Goal: Use online tool/utility: Utilize a website feature to perform a specific function

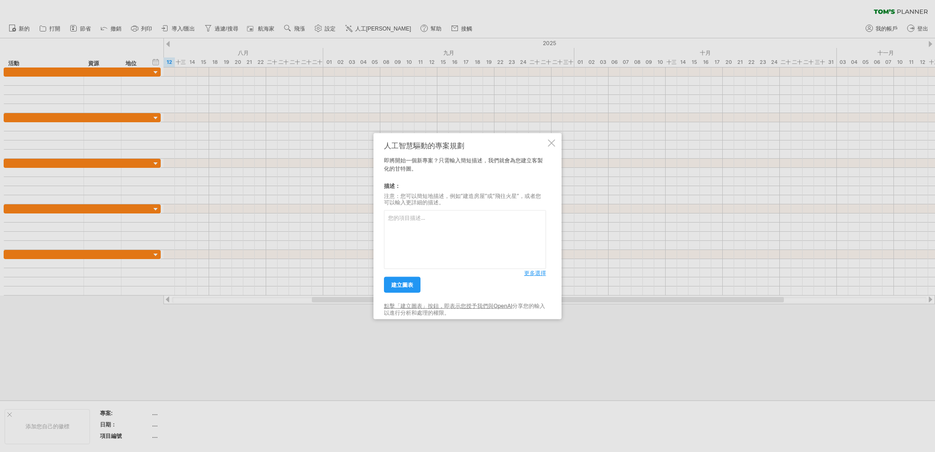
click at [446, 246] on textarea at bounding box center [465, 239] width 162 height 59
type textarea "u"
type textarea "菸"
click at [401, 286] on font "建立圖表" at bounding box center [402, 285] width 22 height 7
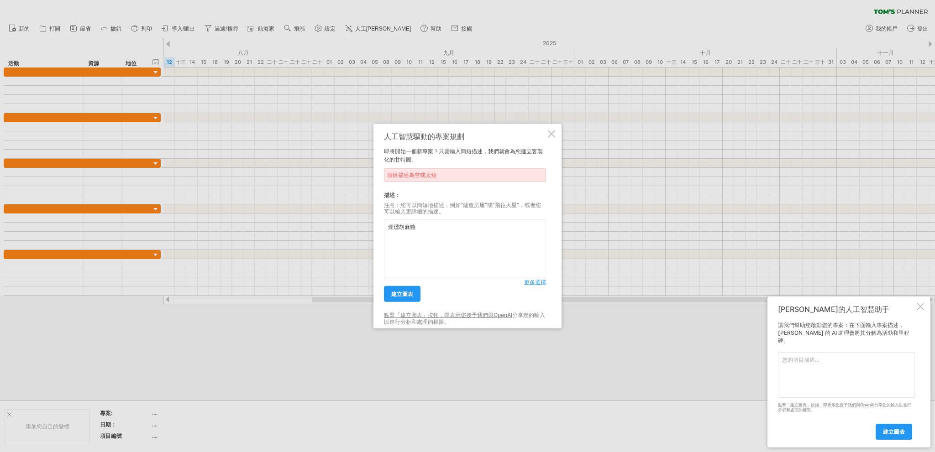
click at [447, 235] on textarea "煙燻胡麻醬" at bounding box center [465, 249] width 162 height 59
type textarea "執行一個商品專案，商品名稱是煙燻胡麻醬"
click at [414, 293] on link "建立圖表" at bounding box center [402, 294] width 37 height 16
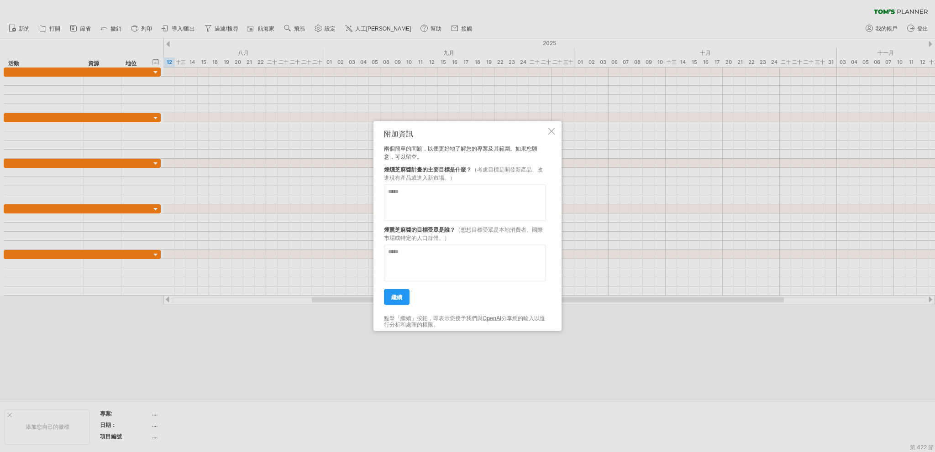
click at [552, 131] on div at bounding box center [551, 130] width 7 height 7
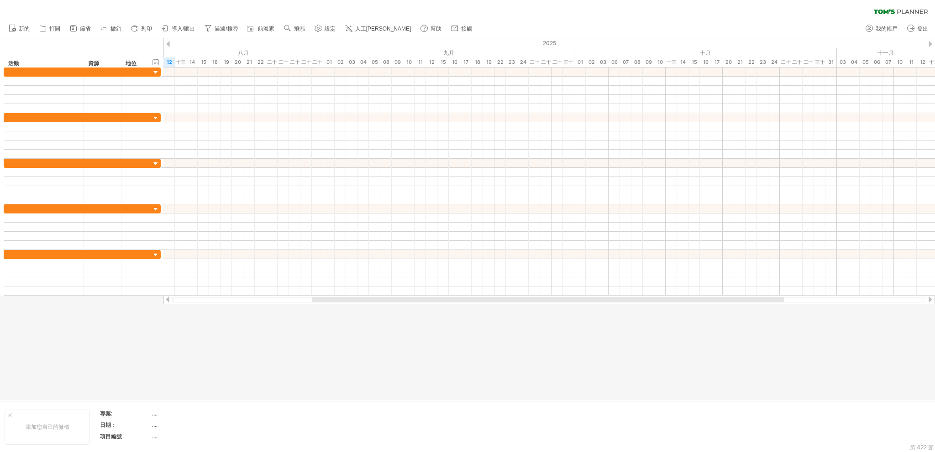
click at [371, 27] on font "人工[PERSON_NAME]" at bounding box center [383, 29] width 56 height 6
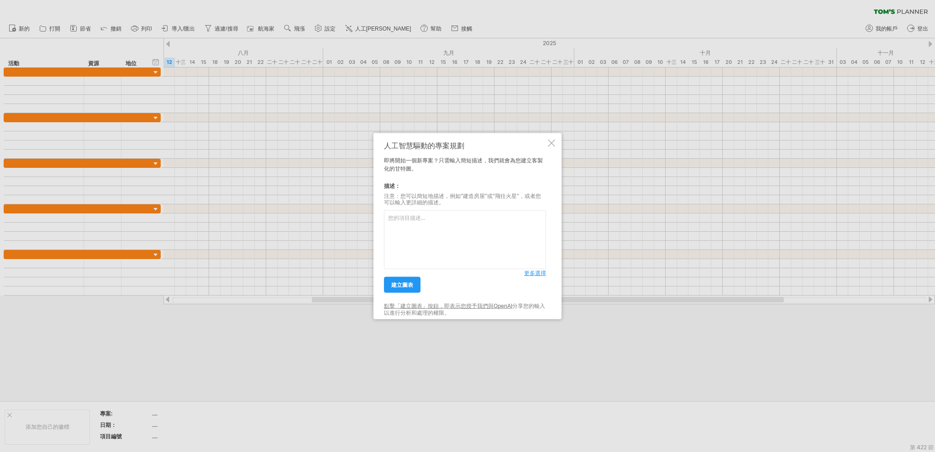
drag, startPoint x: 413, startPoint y: 245, endPoint x: 430, endPoint y: 253, distance: 19.2
click at [413, 245] on textarea at bounding box center [465, 239] width 162 height 59
click at [534, 272] on font "更多選擇" at bounding box center [535, 273] width 22 height 7
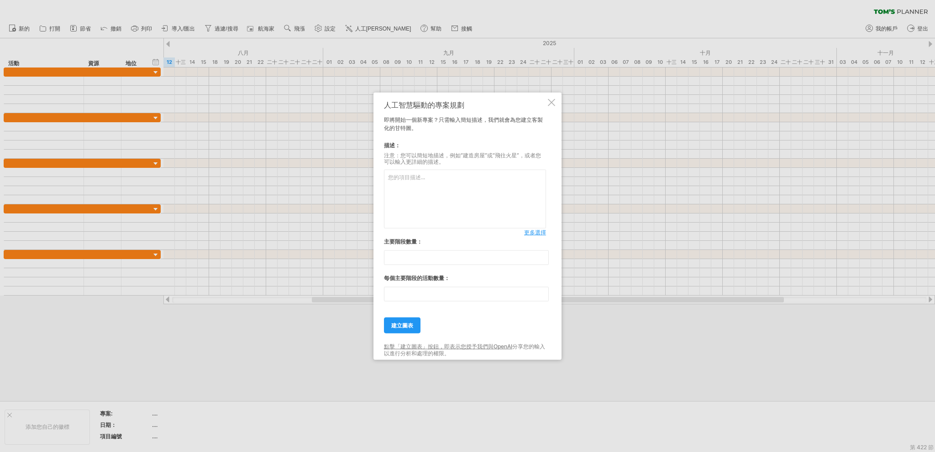
click at [431, 221] on textarea at bounding box center [465, 199] width 162 height 59
type textarea "開發一個新商品，商品名稱是煙燻胡麻醬"
click at [400, 323] on font "建立圖表" at bounding box center [402, 325] width 22 height 7
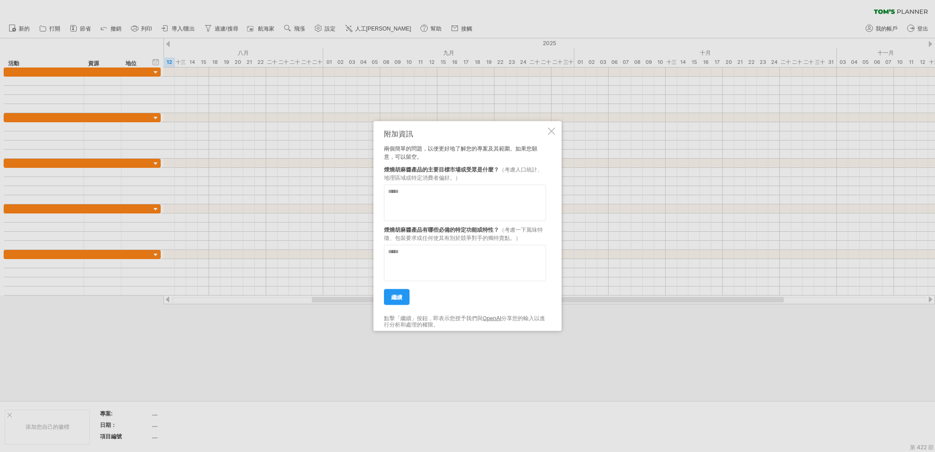
click at [510, 191] on textarea at bounding box center [465, 202] width 162 height 37
type textarea "**********"
click at [402, 267] on textarea at bounding box center [465, 263] width 162 height 37
drag, startPoint x: 432, startPoint y: 222, endPoint x: 493, endPoint y: 236, distance: 62.1
click at [493, 236] on div "煙燒胡麻醬產品有哪些必備的特定功能或特性？ （考慮一下風味特徵、包裝要求或任何使其有別於競爭對手的獨特賣點。）" at bounding box center [465, 231] width 162 height 21
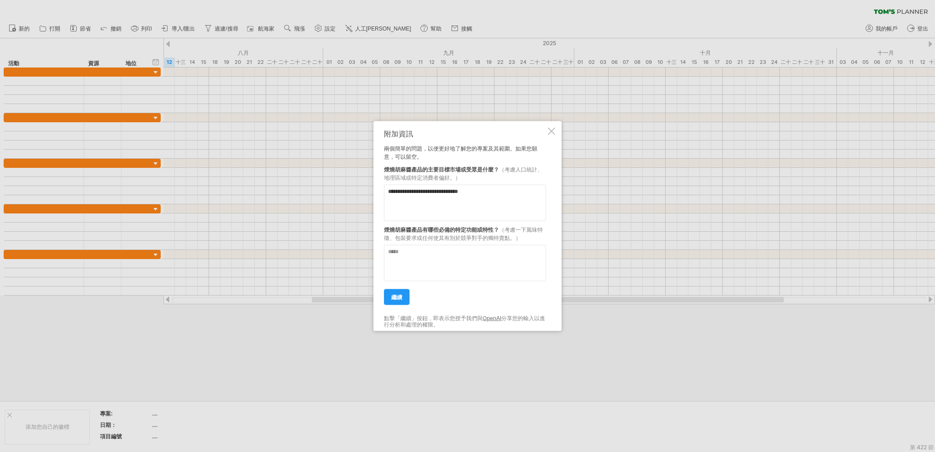
click at [486, 258] on textarea at bounding box center [465, 263] width 162 height 37
type textarea "**********"
click at [403, 303] on link "繼續" at bounding box center [397, 297] width 26 height 16
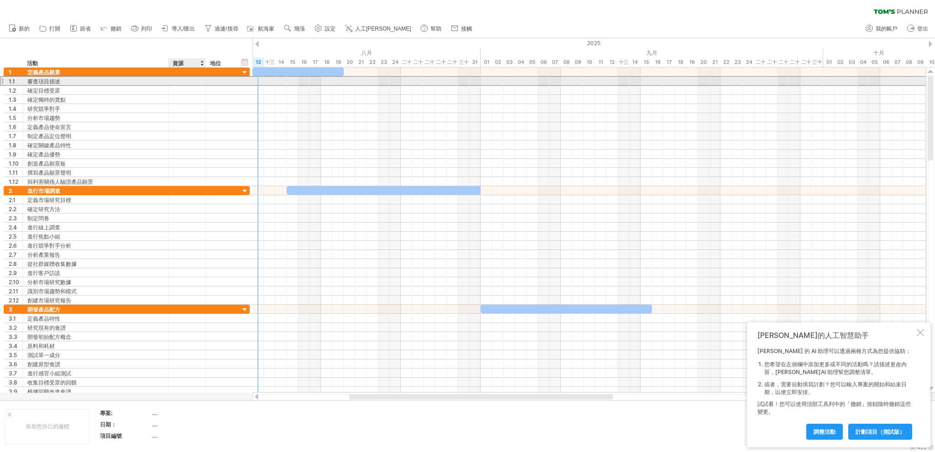
click at [209, 80] on div at bounding box center [221, 81] width 30 height 9
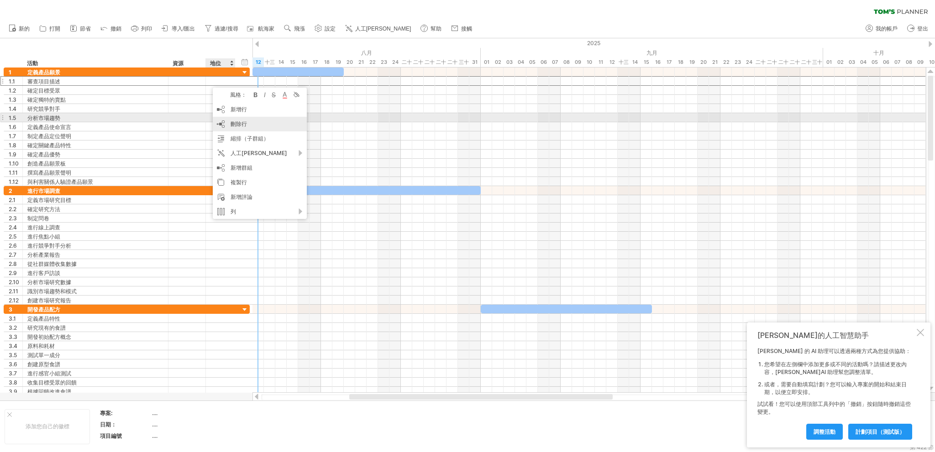
click at [244, 122] on font "刪除行" at bounding box center [239, 124] width 16 height 7
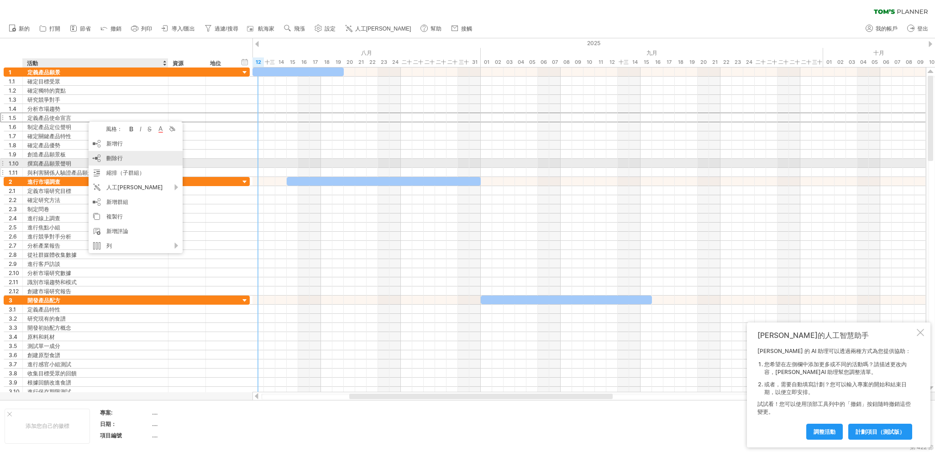
click at [121, 163] on div "刪除行 刪除選取的行" at bounding box center [136, 158] width 94 height 15
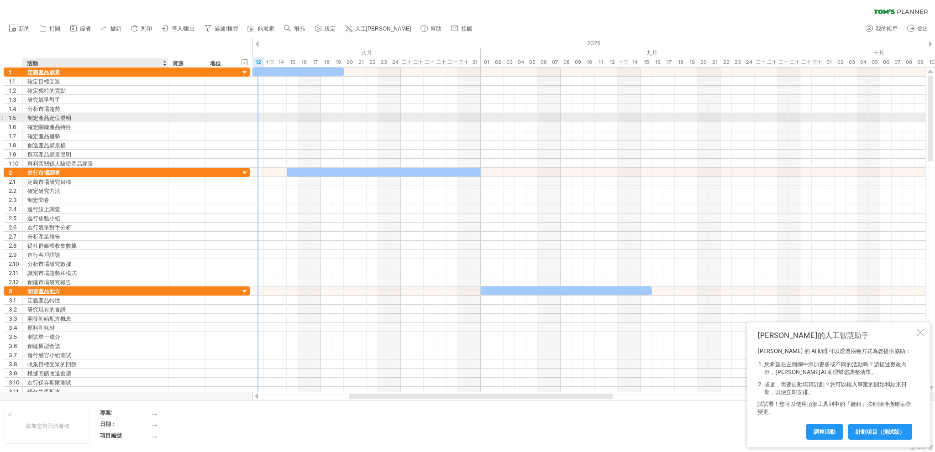
click at [68, 117] on font "制定產品定位聲明" at bounding box center [49, 118] width 44 height 7
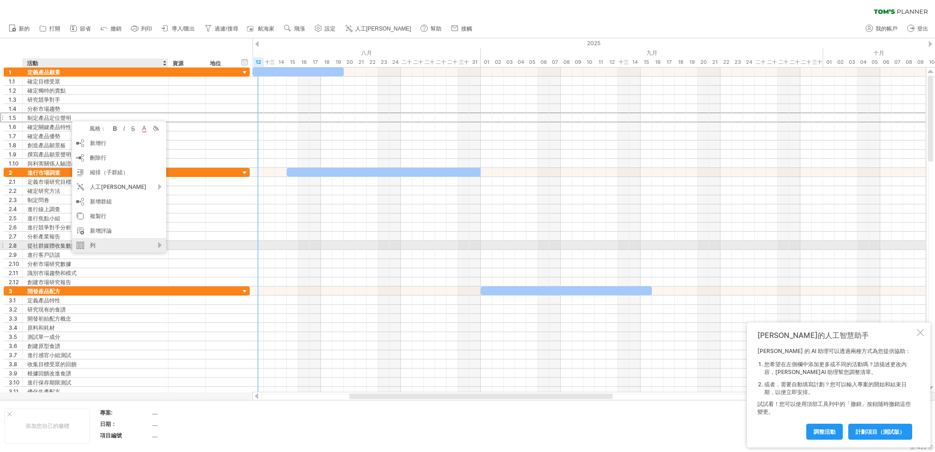
click at [98, 245] on div "列" at bounding box center [119, 245] width 94 height 15
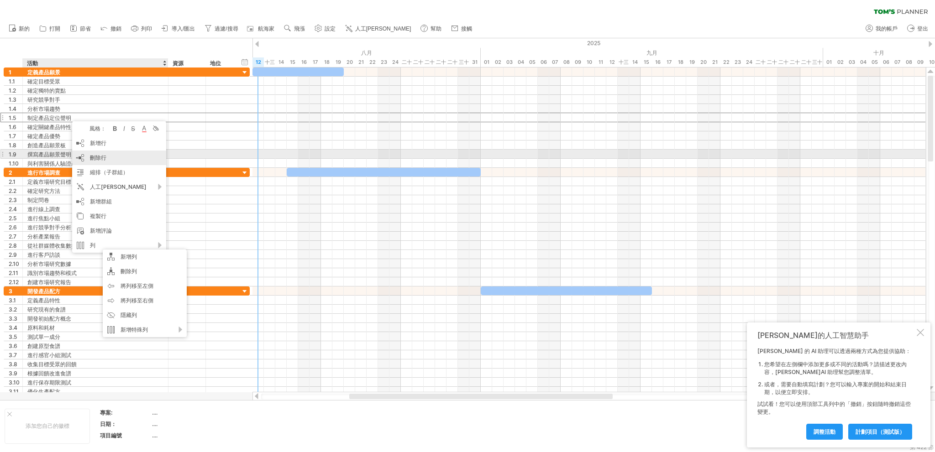
click at [105, 156] on font "刪除行" at bounding box center [98, 157] width 16 height 7
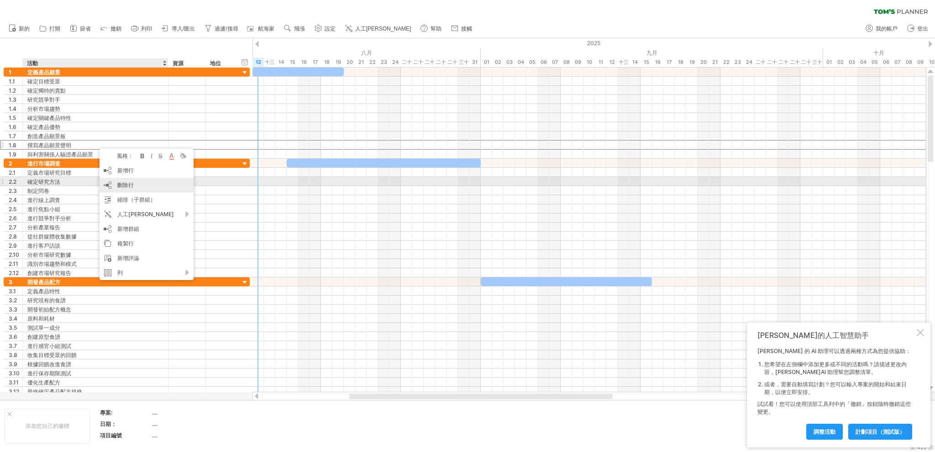
click at [126, 182] on font "刪除行" at bounding box center [125, 185] width 16 height 7
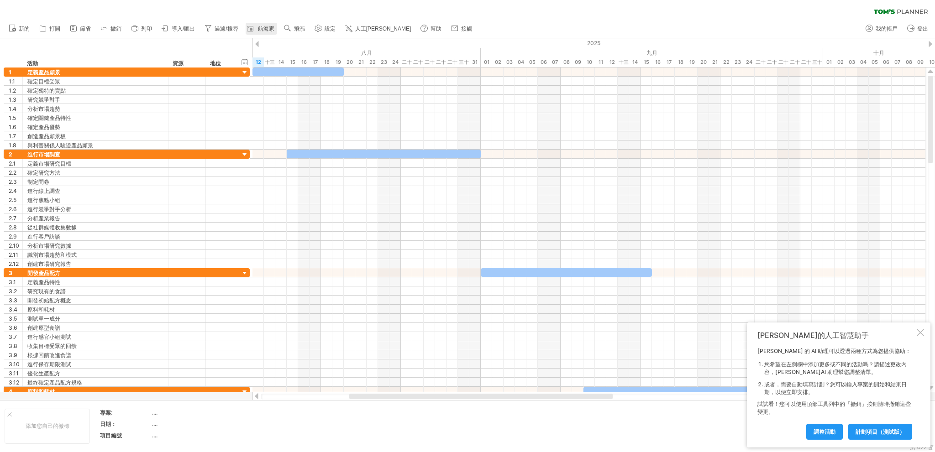
click at [263, 31] on font "航海家" at bounding box center [266, 29] width 16 height 6
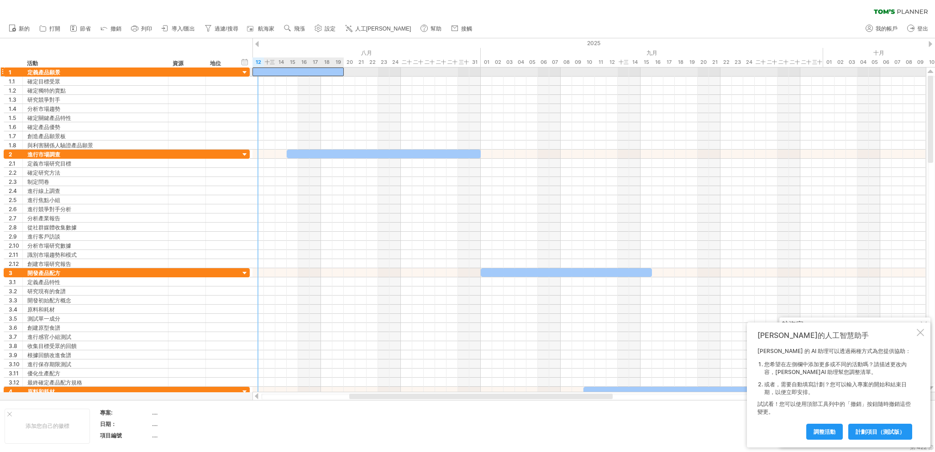
click at [259, 75] on div at bounding box center [297, 72] width 91 height 9
drag, startPoint x: 257, startPoint y: 68, endPoint x: 429, endPoint y: 61, distance: 172.2
click at [264, 65] on div "嘗試造訪 [DOMAIN_NAME] 再次連接... 0% 清除過濾器 新的" at bounding box center [467, 226] width 935 height 452
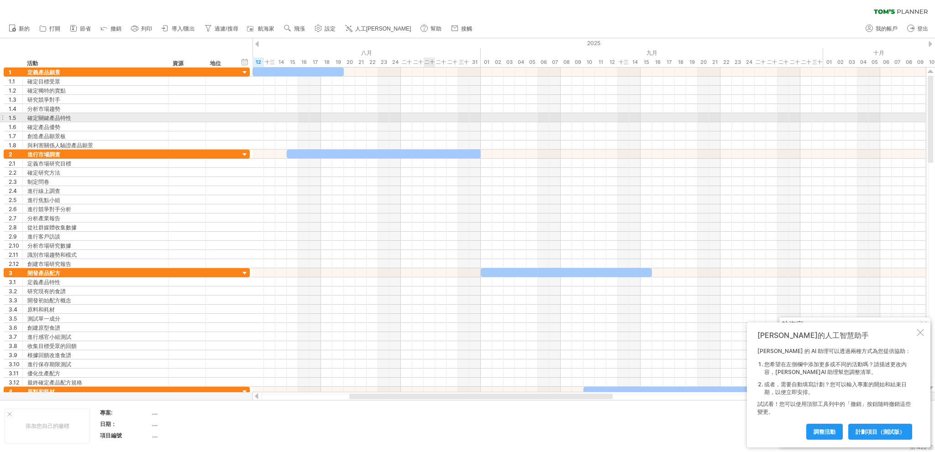
click at [433, 122] on div at bounding box center [588, 126] width 673 height 9
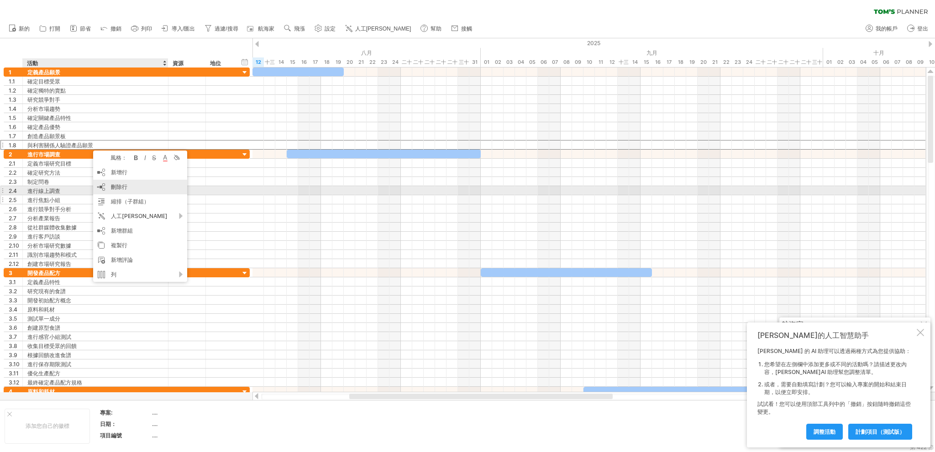
click at [126, 187] on font "刪除行" at bounding box center [119, 186] width 16 height 7
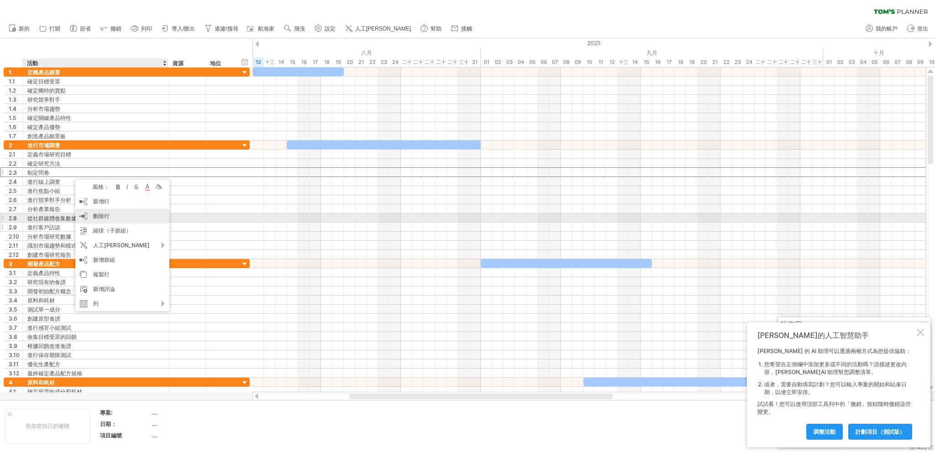
click at [124, 219] on div "刪除行 刪除選取的行" at bounding box center [122, 216] width 94 height 15
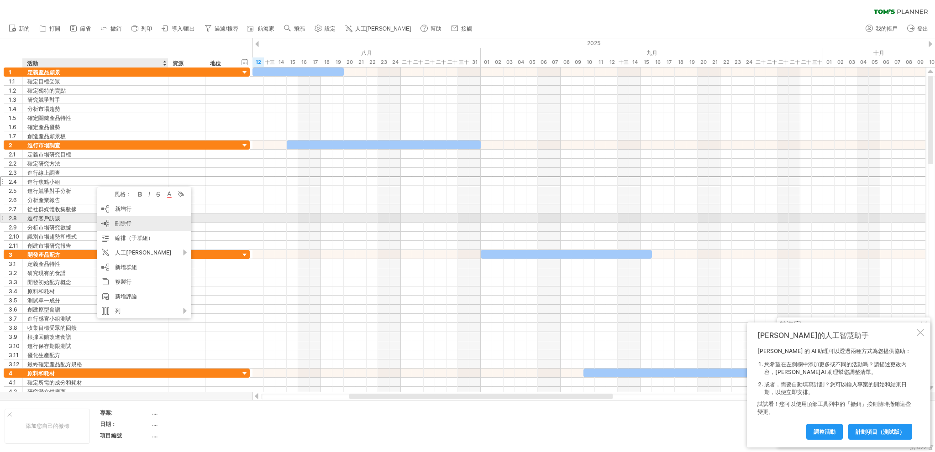
click at [121, 222] on font "刪除行" at bounding box center [123, 223] width 16 height 7
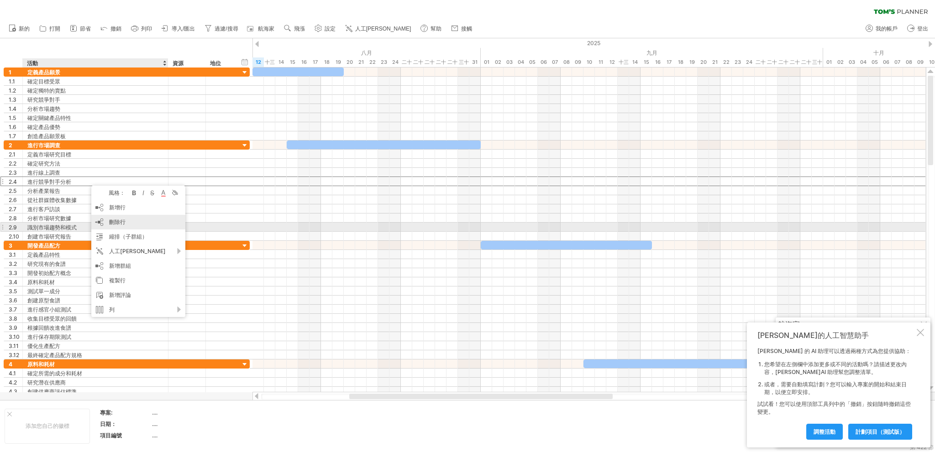
click at [120, 224] on font "刪除行" at bounding box center [117, 222] width 16 height 7
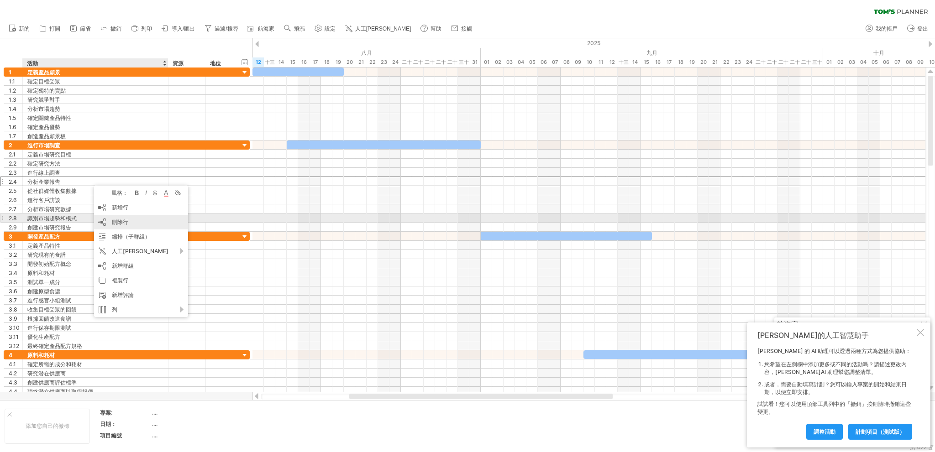
click at [120, 219] on font "刪除行" at bounding box center [120, 222] width 16 height 7
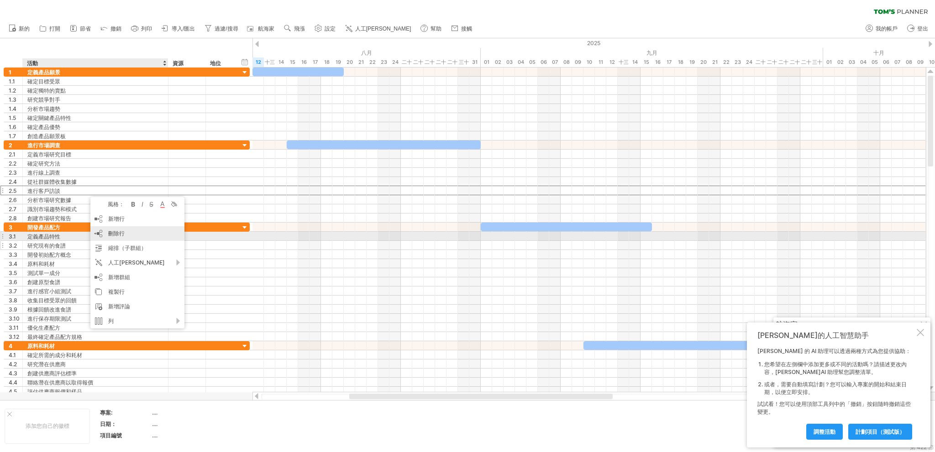
drag, startPoint x: 111, startPoint y: 238, endPoint x: 108, endPoint y: 234, distance: 5.2
click at [110, 238] on div "刪除行 刪除選取的行" at bounding box center [137, 233] width 94 height 15
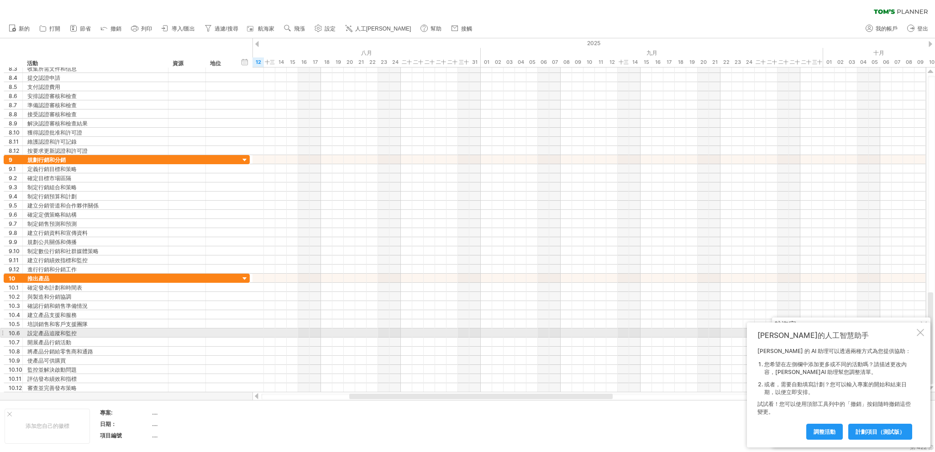
click at [920, 330] on div at bounding box center [920, 332] width 7 height 7
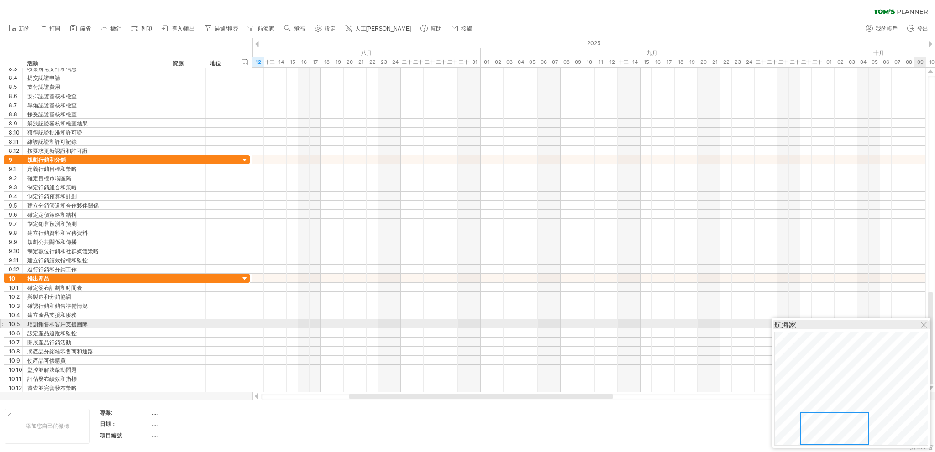
click at [918, 325] on div "航海家" at bounding box center [851, 324] width 154 height 9
click at [930, 321] on div at bounding box center [929, 339] width 5 height 92
click at [924, 326] on div at bounding box center [924, 325] width 7 height 7
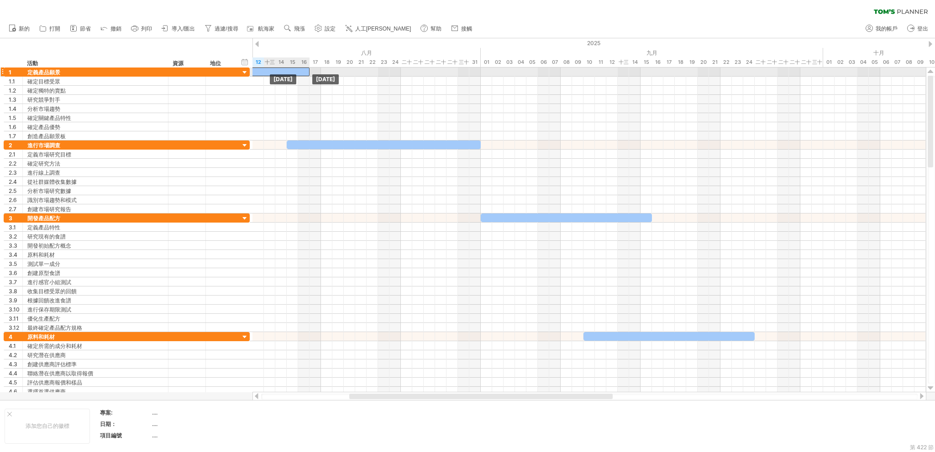
drag, startPoint x: 320, startPoint y: 73, endPoint x: 271, endPoint y: 67, distance: 49.2
click at [281, 76] on div "[DATE] [DATE]" at bounding box center [588, 230] width 673 height 325
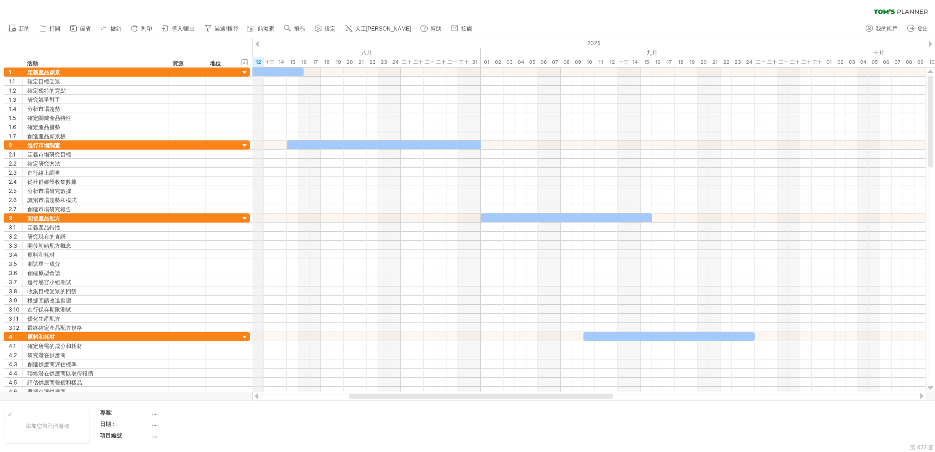
drag, startPoint x: 257, startPoint y: 43, endPoint x: 252, endPoint y: 43, distance: 5.0
click at [252, 43] on div "嘗試造訪 [DOMAIN_NAME] 再次連接... 0% 清除過濾器 新的" at bounding box center [467, 226] width 935 height 452
click at [257, 42] on div at bounding box center [257, 44] width 4 height 6
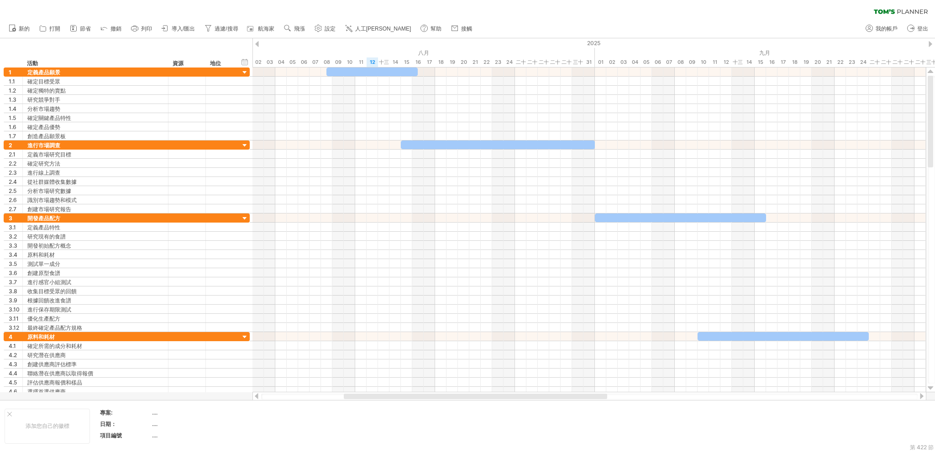
click at [257, 42] on div at bounding box center [257, 44] width 4 height 6
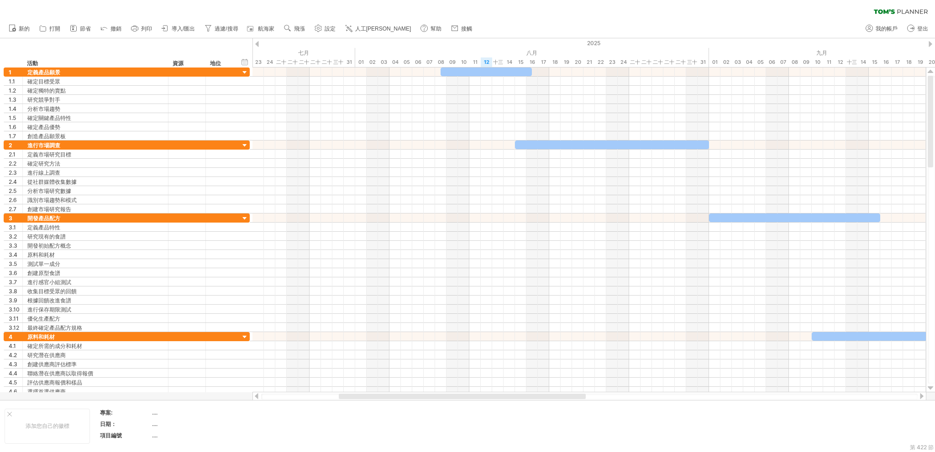
click at [257, 42] on div at bounding box center [257, 44] width 4 height 6
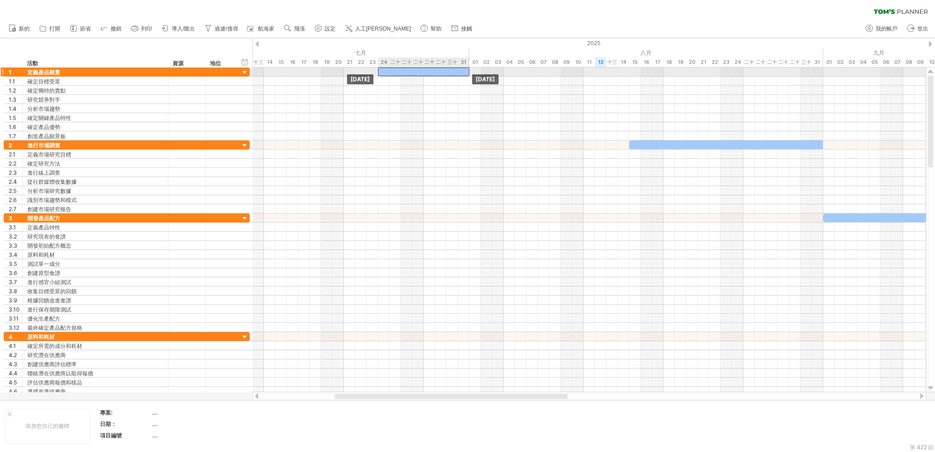
drag, startPoint x: 579, startPoint y: 73, endPoint x: 401, endPoint y: 70, distance: 178.0
click at [401, 70] on div at bounding box center [423, 72] width 91 height 9
drag, startPoint x: 429, startPoint y: 71, endPoint x: 341, endPoint y: 68, distance: 87.7
click at [341, 68] on div at bounding box center [337, 72] width 91 height 9
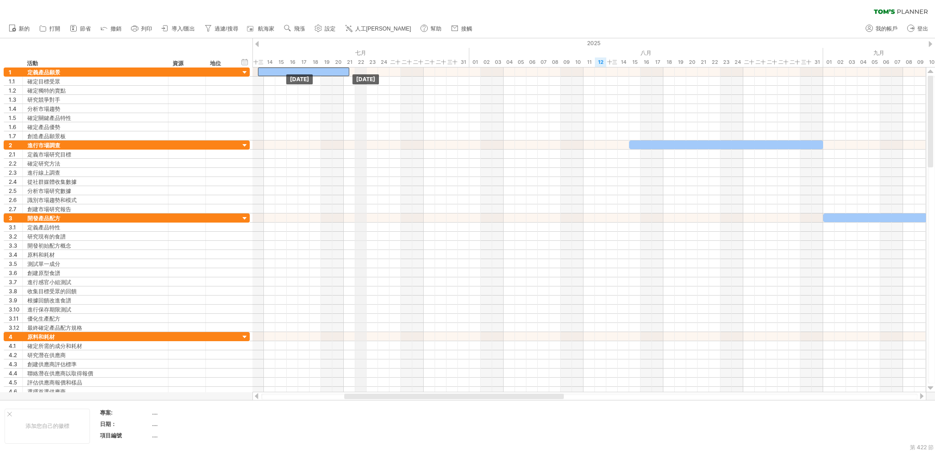
drag, startPoint x: 341, startPoint y: 71, endPoint x: 362, endPoint y: 66, distance: 22.5
click at [361, 62] on div "嘗試造訪 [DOMAIN_NAME] 再次連接... 0% 清除過濾器 新的" at bounding box center [467, 226] width 935 height 452
click at [260, 38] on div "嘗試造訪 [DOMAIN_NAME] 再次連接... 0% 清除過濾器 新的" at bounding box center [467, 226] width 935 height 452
click at [259, 47] on div "2025" at bounding box center [726, 43] width 2819 height 10
click at [256, 44] on div at bounding box center [257, 44] width 4 height 6
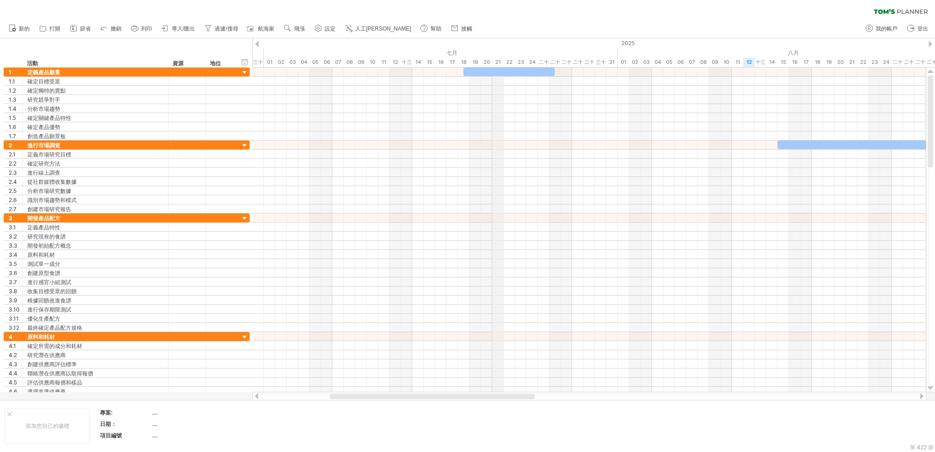
drag, startPoint x: 463, startPoint y: 65, endPoint x: 498, endPoint y: 70, distance: 35.4
click at [499, 61] on font "21" at bounding box center [497, 62] width 5 height 6
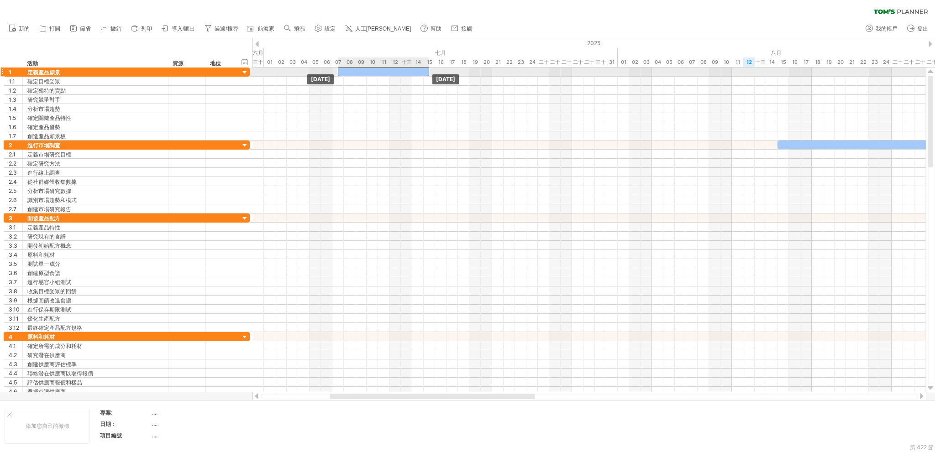
drag, startPoint x: 497, startPoint y: 71, endPoint x: 372, endPoint y: 72, distance: 124.6
click at [372, 72] on div at bounding box center [383, 72] width 91 height 9
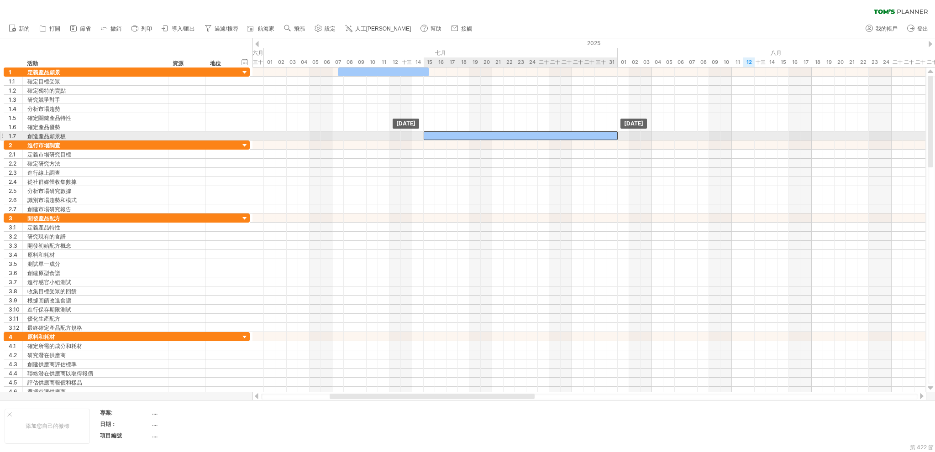
drag, startPoint x: 848, startPoint y: 146, endPoint x: 493, endPoint y: 133, distance: 354.4
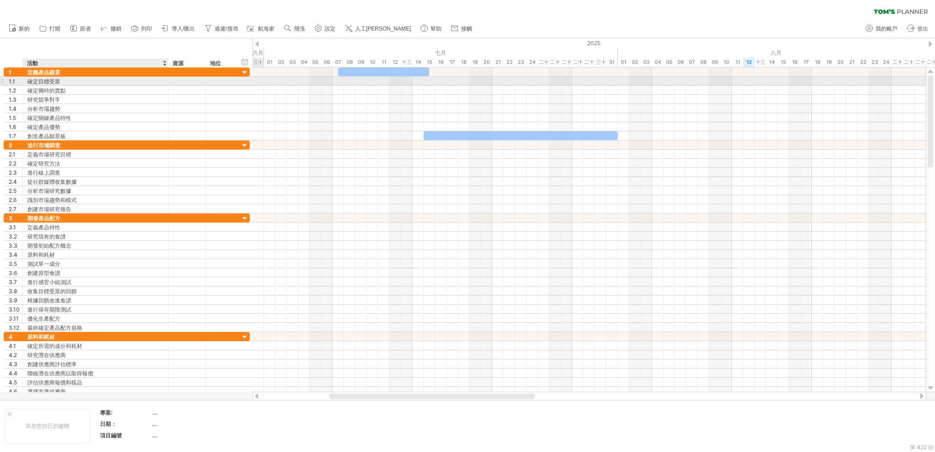
click at [172, 82] on div at bounding box center [186, 81] width 37 height 9
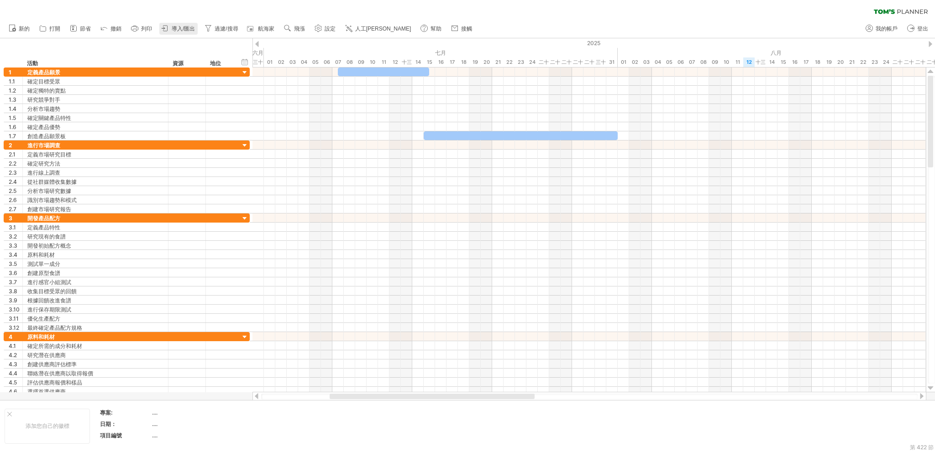
drag, startPoint x: 184, startPoint y: 20, endPoint x: 177, endPoint y: 29, distance: 11.6
click at [177, 28] on ul "新的" at bounding box center [240, 28] width 472 height 19
click at [177, 29] on font "導入/匯出" at bounding box center [183, 29] width 23 height 6
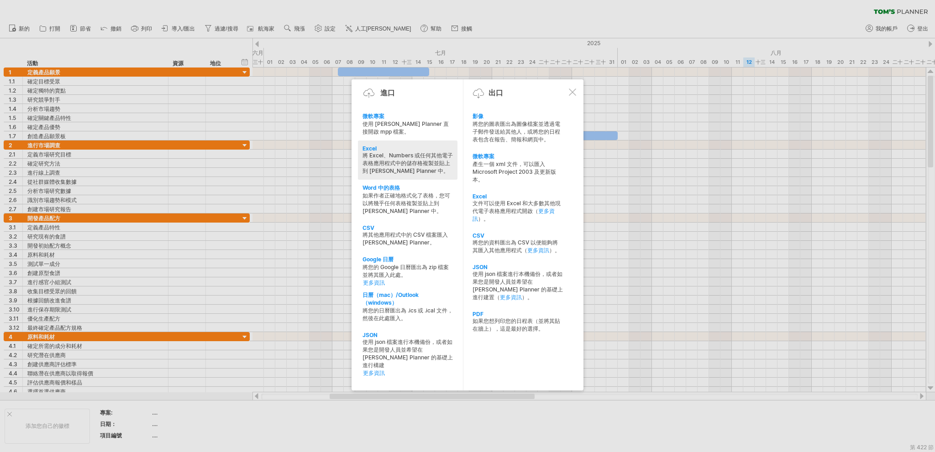
click at [422, 157] on font "將 Excel、Numbers 或任何其他電子表格應用程式中的儲存格複製並貼上到 [PERSON_NAME] Planner 中。" at bounding box center [407, 163] width 90 height 22
type textarea "**********"
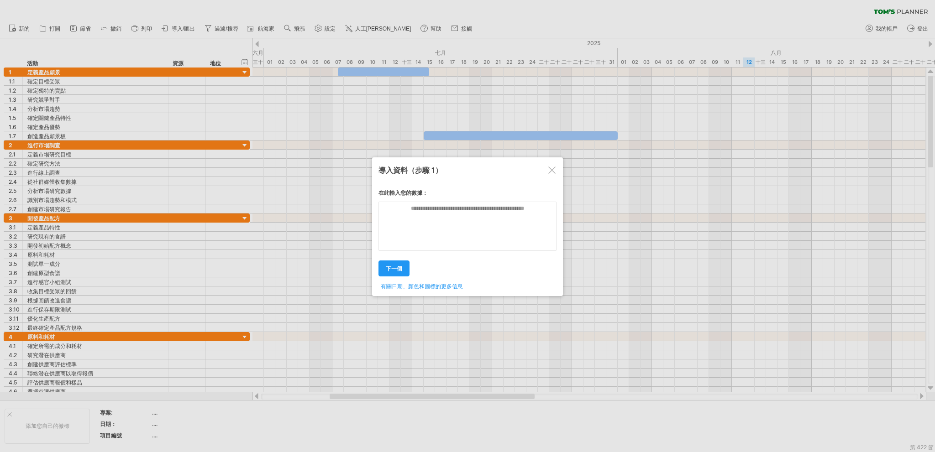
click at [395, 268] on font "下一個" at bounding box center [394, 268] width 16 height 7
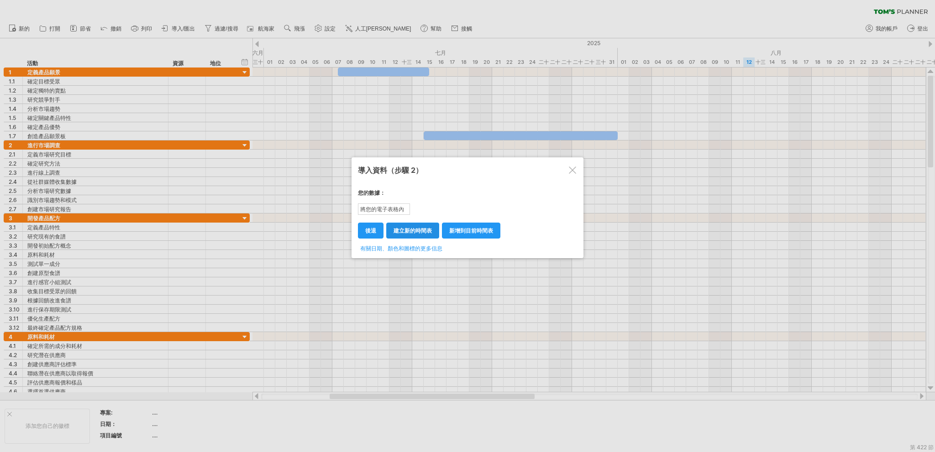
click at [403, 231] on font "建立新的時間表" at bounding box center [412, 230] width 38 height 7
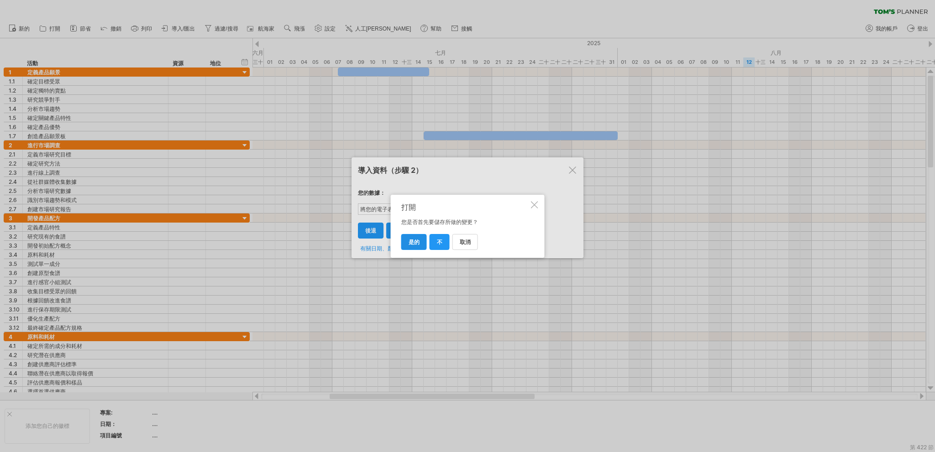
click at [414, 243] on font "是的" at bounding box center [414, 242] width 11 height 7
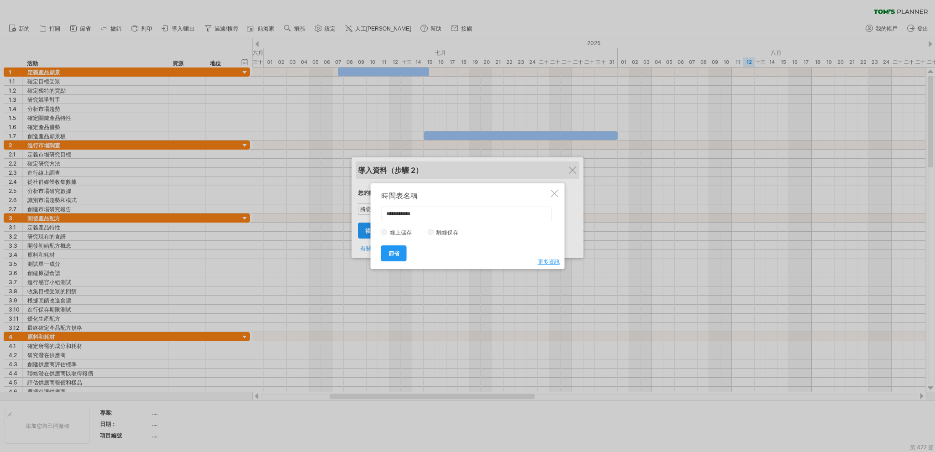
drag, startPoint x: 555, startPoint y: 194, endPoint x: 570, endPoint y: 178, distance: 21.3
click at [557, 193] on div at bounding box center [554, 193] width 7 height 7
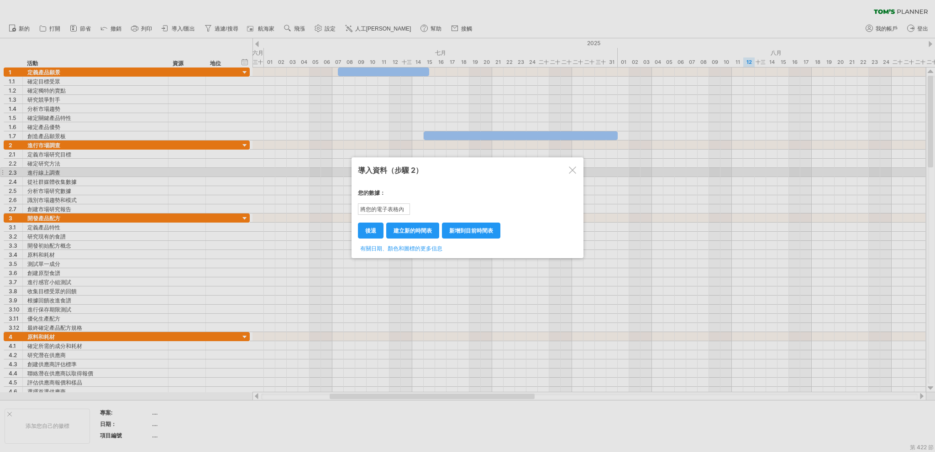
click at [573, 171] on div at bounding box center [572, 170] width 7 height 7
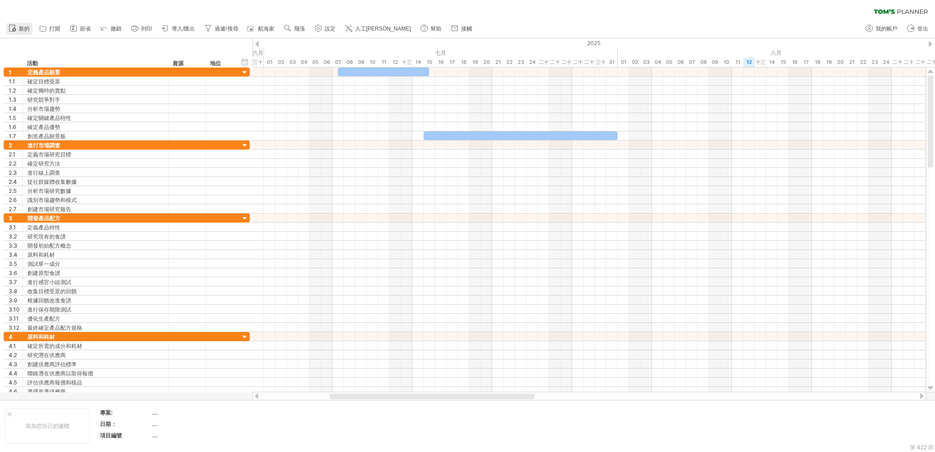
click at [14, 25] on icon at bounding box center [12, 27] width 9 height 9
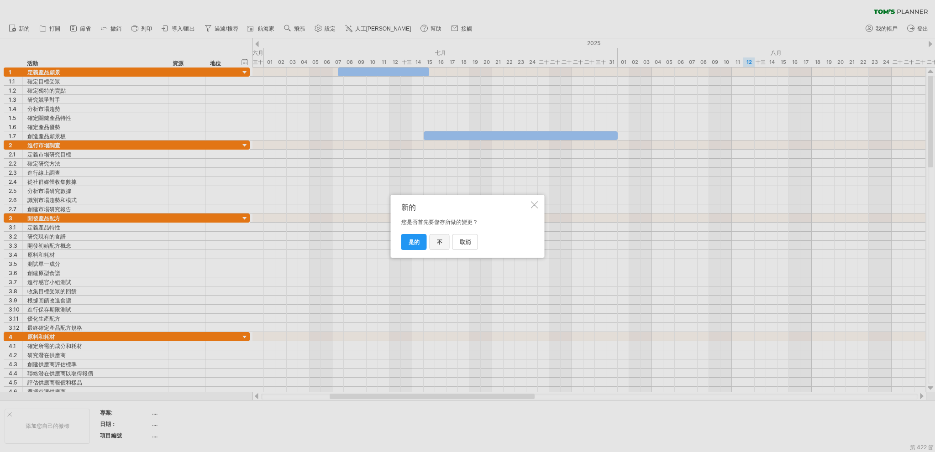
click at [435, 238] on link "不" at bounding box center [440, 242] width 20 height 16
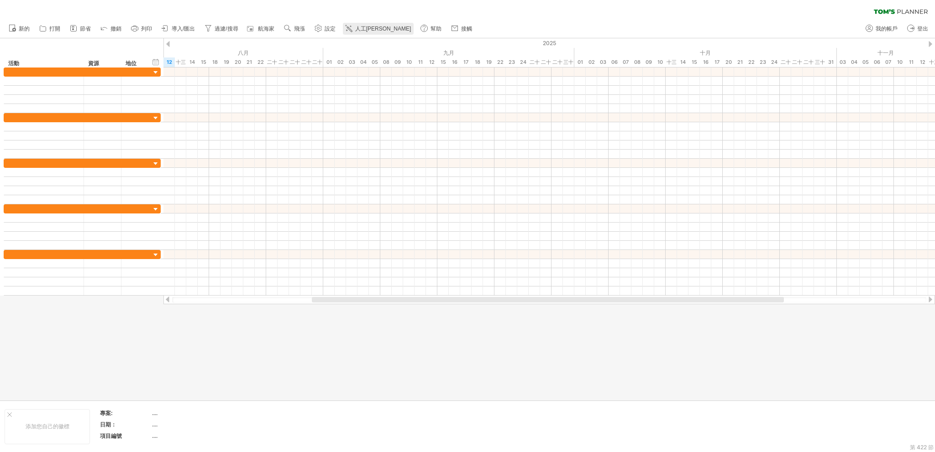
click at [382, 31] on font "人工[PERSON_NAME]" at bounding box center [383, 29] width 56 height 6
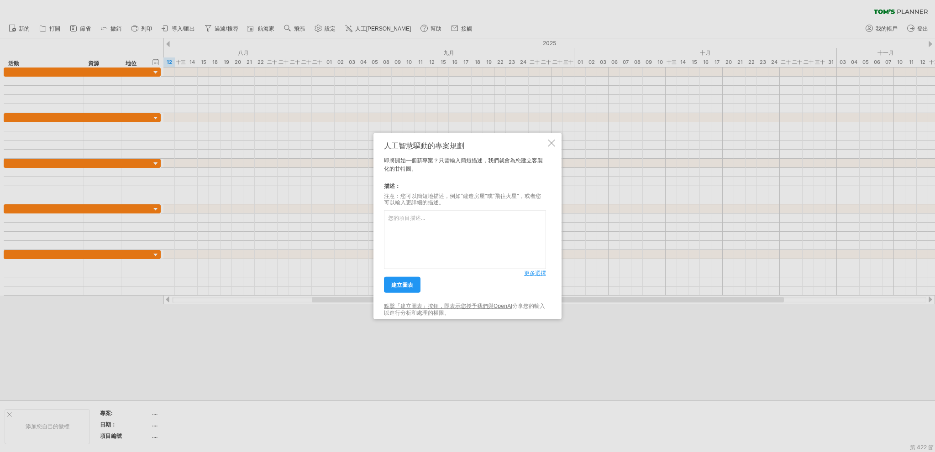
click at [485, 224] on textarea at bounding box center [465, 239] width 162 height 59
type textarea "開發新商品，新產品是 煙燻胡麻醬"
click at [407, 285] on font "建立圖表" at bounding box center [402, 285] width 22 height 7
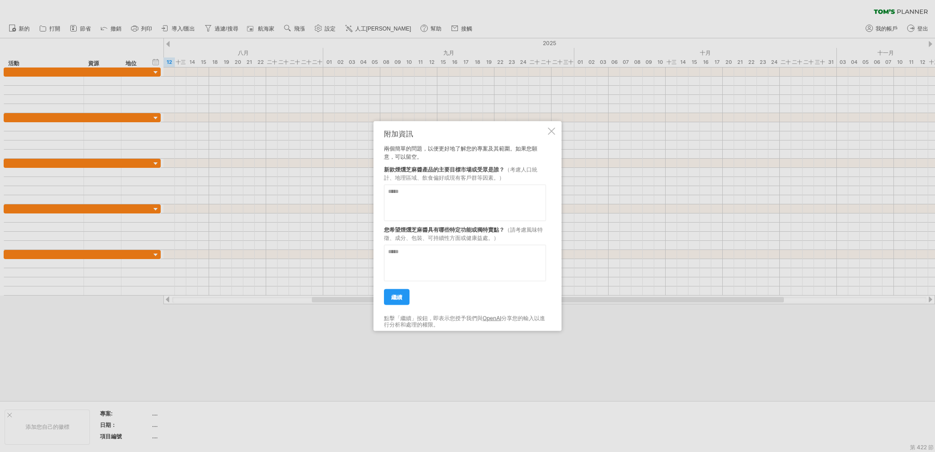
drag, startPoint x: 390, startPoint y: 166, endPoint x: 431, endPoint y: 175, distance: 42.1
click at [430, 175] on div "新款煙燻芝麻醬產品的主要目標市場或受眾是誰？ （考慮人口統計、地理區域、飲食偏好或現有客戶群等因素。）" at bounding box center [465, 171] width 162 height 21
click at [458, 204] on textarea at bounding box center [465, 202] width 162 height 37
click at [436, 214] on textarea at bounding box center [465, 202] width 162 height 37
click at [434, 210] on textarea at bounding box center [465, 202] width 162 height 37
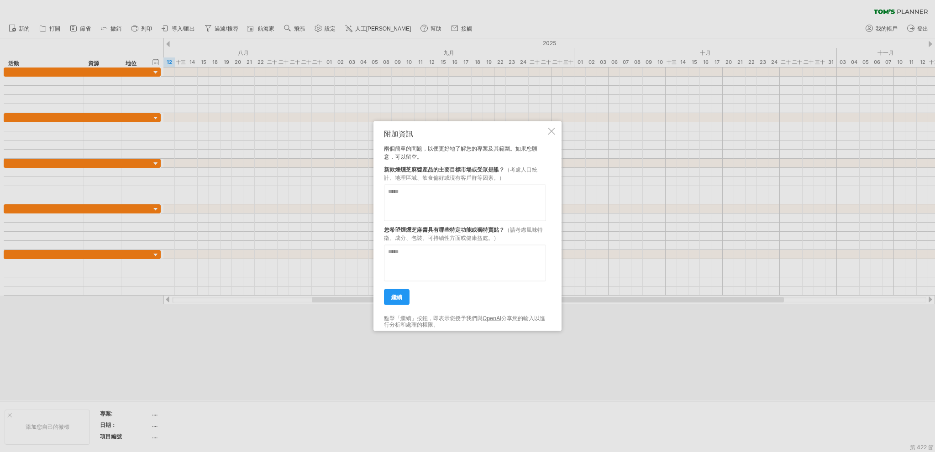
click at [435, 210] on textarea at bounding box center [465, 202] width 162 height 37
paste textarea "**********"
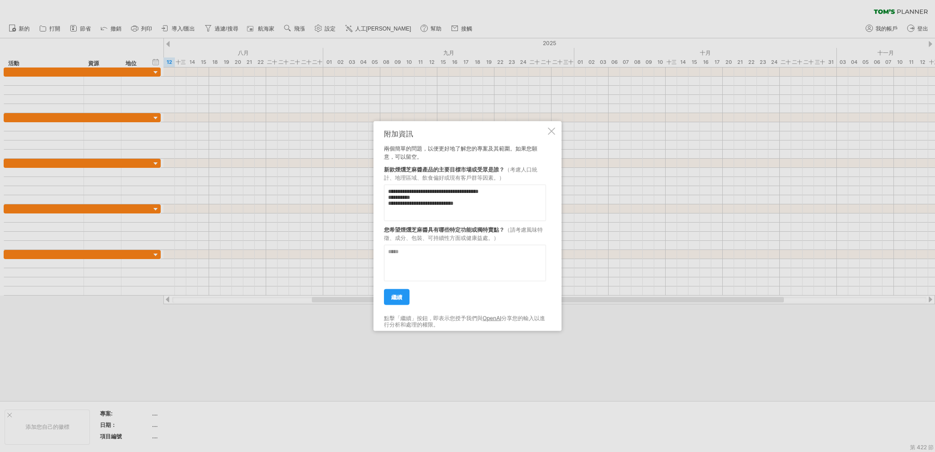
scroll to position [9, 0]
paste textarea "**********"
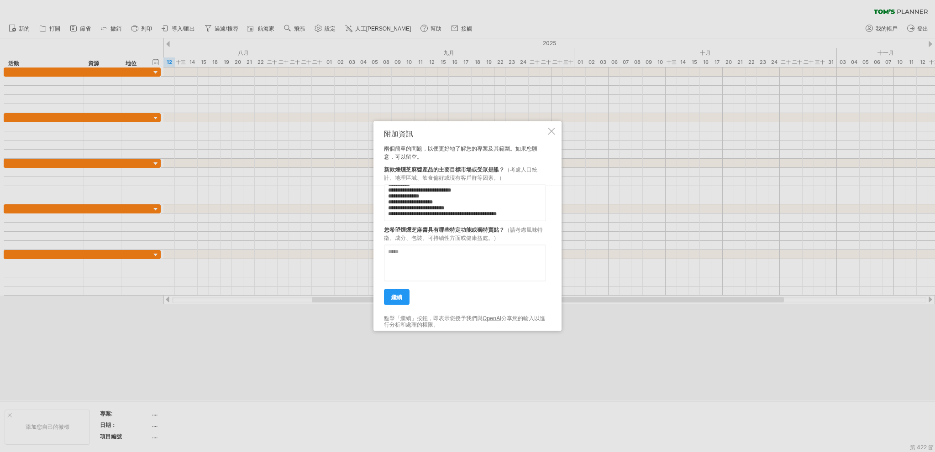
type textarea "**********"
click at [437, 266] on textarea at bounding box center [465, 263] width 162 height 37
type textarea "*"
type textarea "**********"
click at [408, 306] on div "**********" at bounding box center [465, 226] width 162 height 194
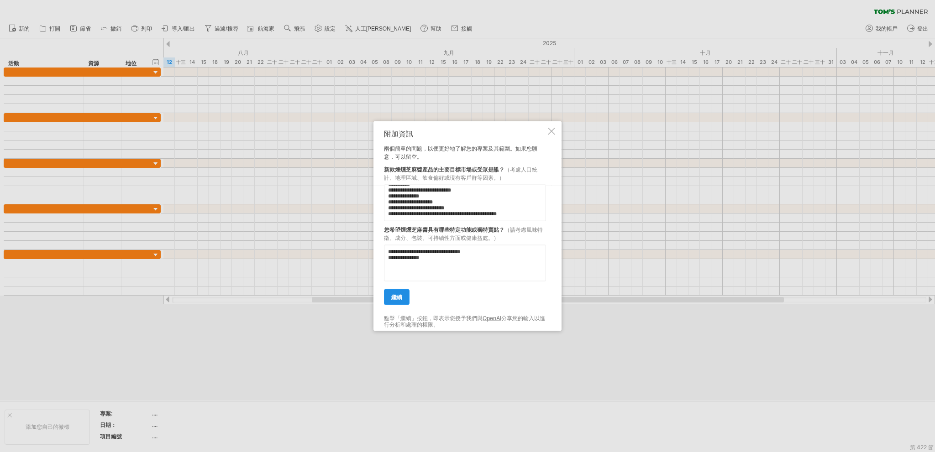
click at [389, 296] on link "繼續" at bounding box center [397, 297] width 26 height 16
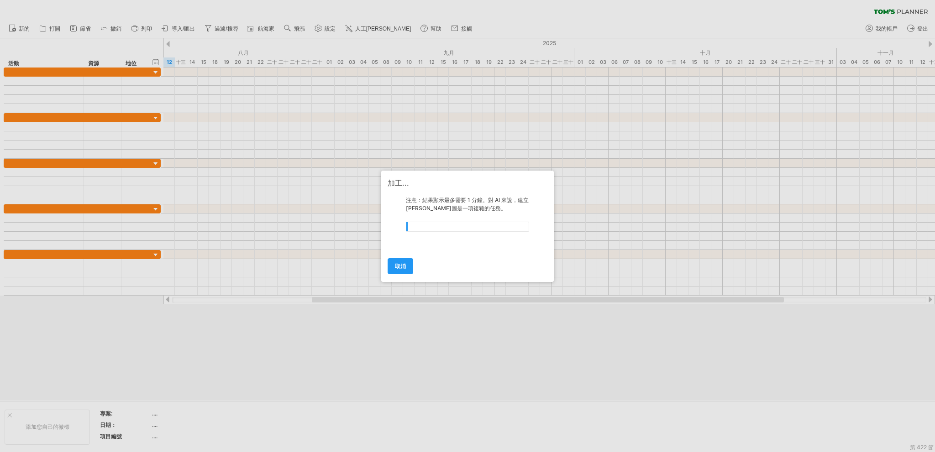
drag, startPoint x: 402, startPoint y: 265, endPoint x: 408, endPoint y: 261, distance: 7.6
click at [403, 264] on font "取消" at bounding box center [400, 266] width 11 height 7
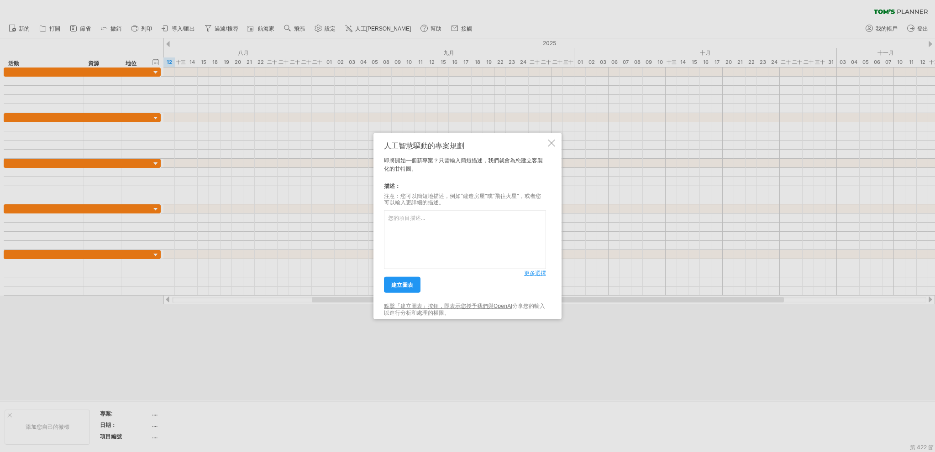
click at [543, 273] on font "更多選擇" at bounding box center [535, 273] width 22 height 7
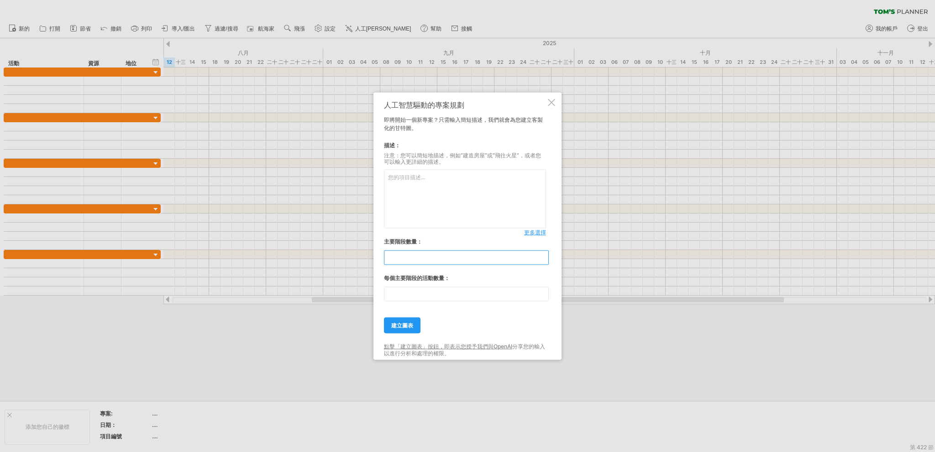
drag, startPoint x: 414, startPoint y: 260, endPoint x: 321, endPoint y: 270, distance: 93.7
click at [325, 272] on div "嘗試造訪 [DOMAIN_NAME] 再次連接... 0% 清除過濾器 新的" at bounding box center [467, 226] width 935 height 452
type input "*"
type input "**"
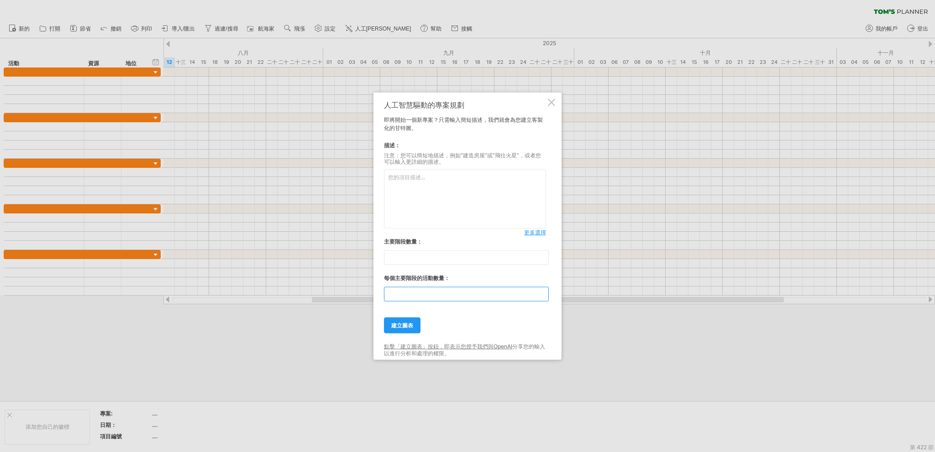
click at [417, 297] on input "**" at bounding box center [466, 294] width 165 height 15
drag, startPoint x: 417, startPoint y: 296, endPoint x: 324, endPoint y: 293, distance: 92.7
click at [325, 295] on div "嘗試造訪 [DOMAIN_NAME] 再次連接... 0% 清除過濾器 新的" at bounding box center [467, 226] width 935 height 452
type input "*"
click at [441, 189] on textarea at bounding box center [465, 199] width 162 height 59
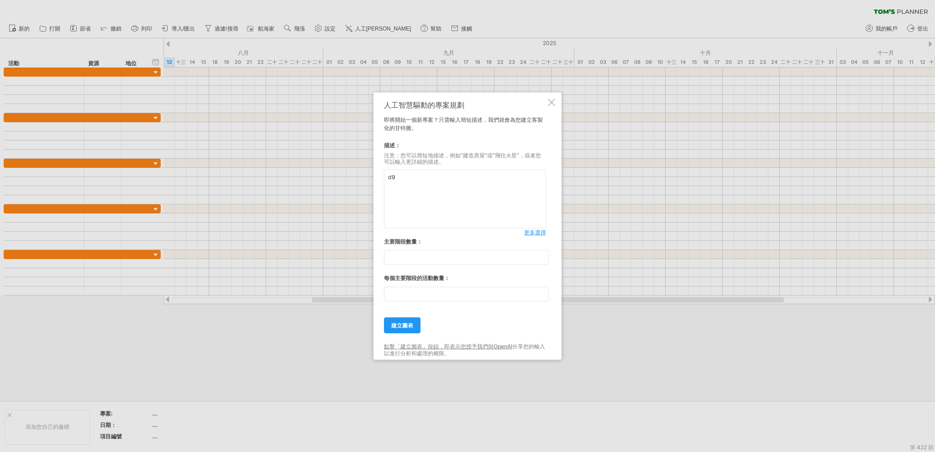
type textarea "d"
type textarea "開發新產品，產品名稱是:煙燻胡麻醬 尋找合適ODM廠商，從研發開始協助生產製成品"
click at [409, 321] on link "建立圖表" at bounding box center [402, 326] width 37 height 16
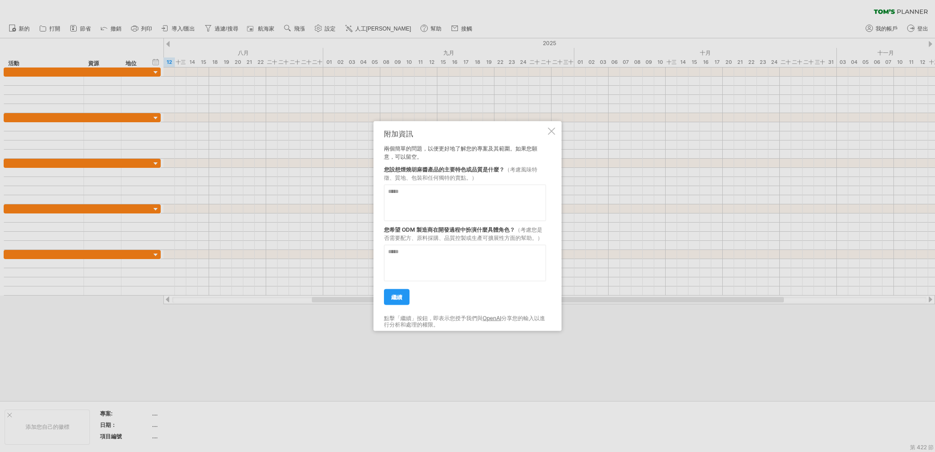
drag, startPoint x: 489, startPoint y: 200, endPoint x: 435, endPoint y: 252, distance: 74.3
click at [488, 200] on textarea at bounding box center [465, 202] width 162 height 37
paste textarea "**********"
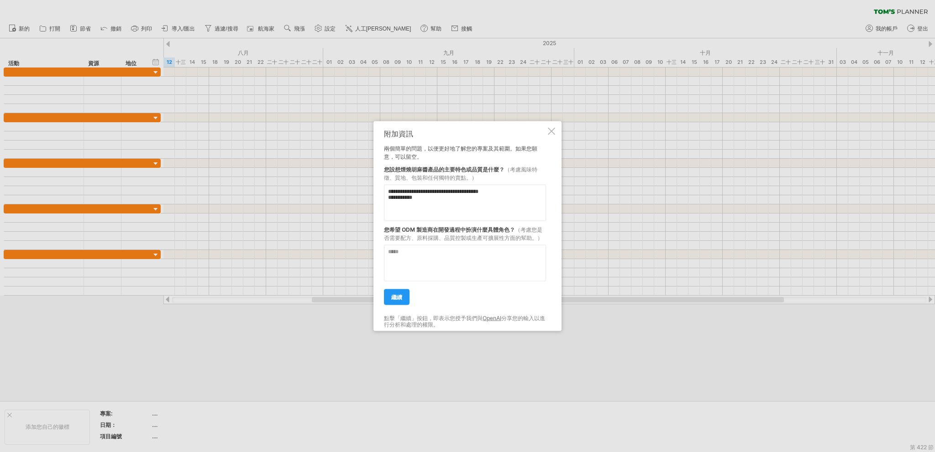
paste textarea "**********"
type textarea "**********"
click at [311, 446] on div at bounding box center [467, 226] width 935 height 452
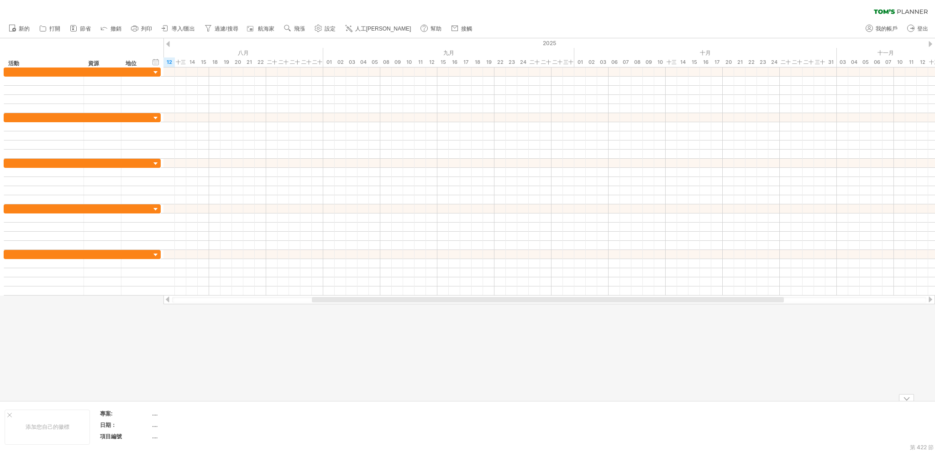
click at [371, 31] on font "人工[PERSON_NAME]" at bounding box center [383, 29] width 56 height 6
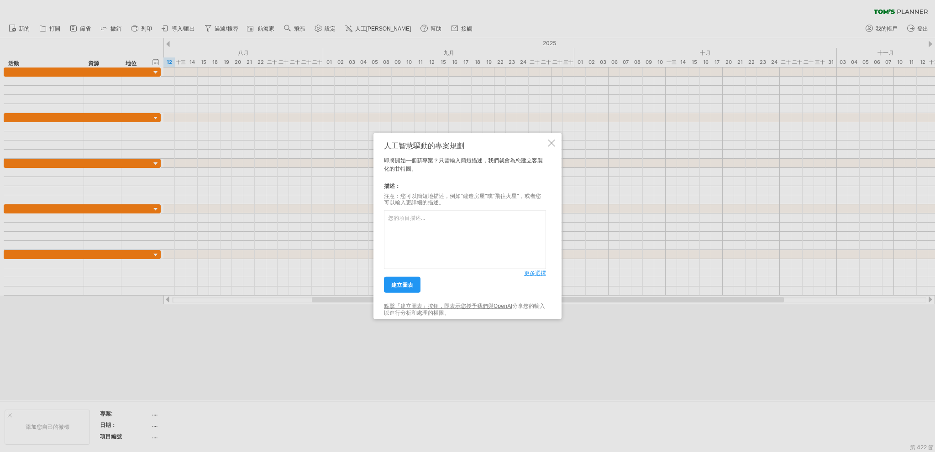
click at [536, 277] on link "更多選擇" at bounding box center [535, 273] width 22 height 8
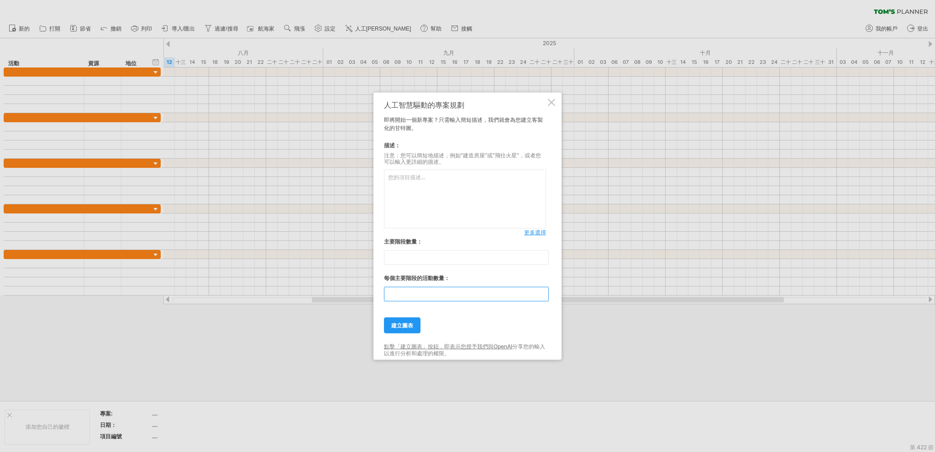
drag, startPoint x: 442, startPoint y: 291, endPoint x: 334, endPoint y: 303, distance: 108.4
click at [351, 312] on div "嘗試造訪 [DOMAIN_NAME] 再次連接... 0% 清除過濾器 新的" at bounding box center [467, 226] width 935 height 452
type input "*"
click at [492, 174] on textarea at bounding box center [465, 199] width 162 height 59
click at [479, 174] on textarea at bounding box center [465, 199] width 162 height 59
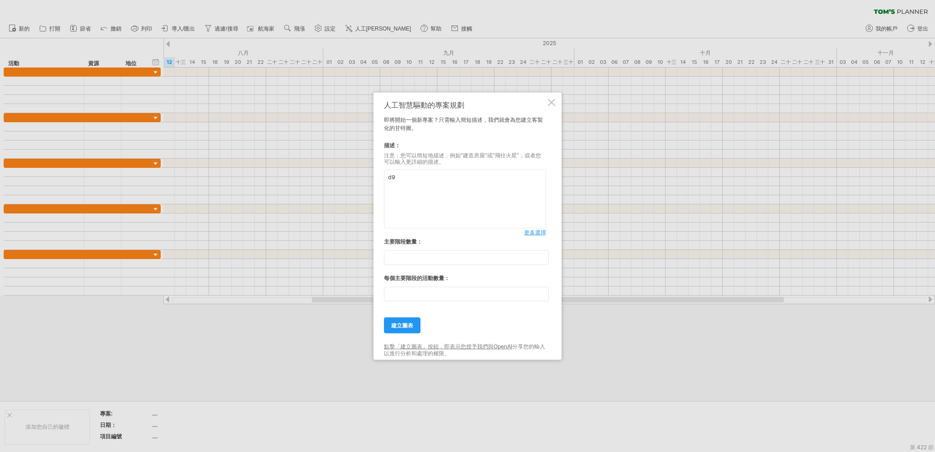
type textarea "d"
type textarea "開發新商品，產品為煙燻胡麻醬 從一開始ODM廠商開始協助研發，到後來的成品 但是包裝設計、行銷方式由我們決定"
click at [403, 325] on font "建立圖表" at bounding box center [402, 325] width 22 height 7
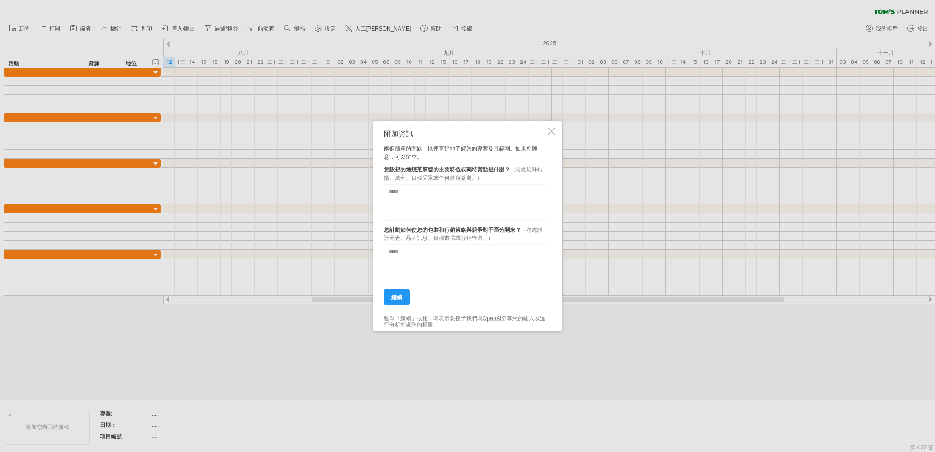
drag, startPoint x: 455, startPoint y: 204, endPoint x: 450, endPoint y: 200, distance: 6.5
click at [454, 204] on textarea at bounding box center [465, 202] width 162 height 37
paste textarea "**********"
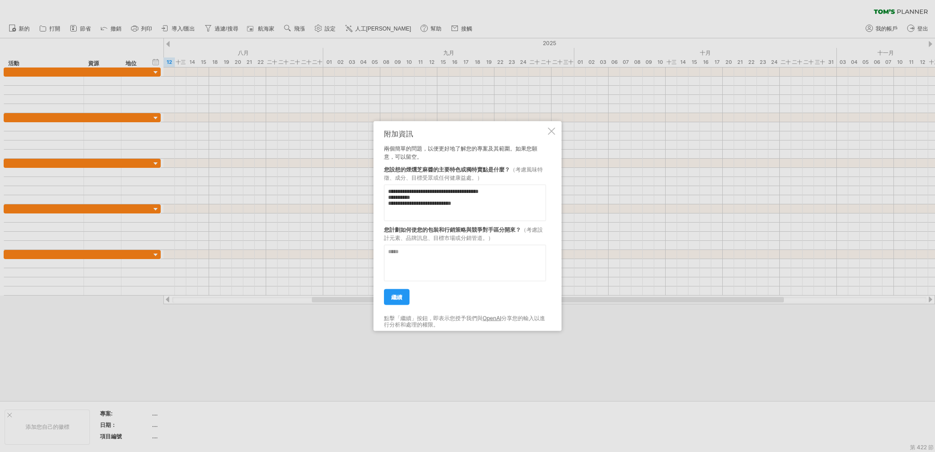
paste textarea "**********"
click at [429, 265] on textarea at bounding box center [465, 263] width 162 height 37
click at [513, 207] on textarea "**********" at bounding box center [465, 202] width 162 height 37
paste textarea "**********"
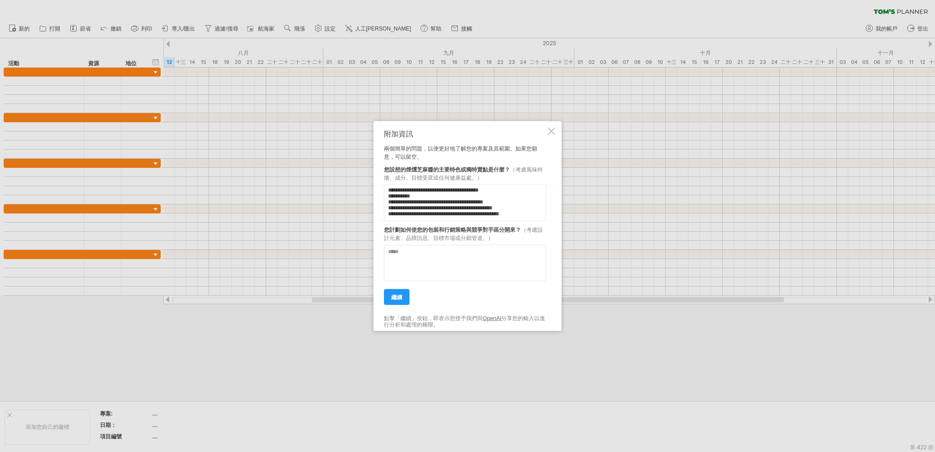
scroll to position [44, 0]
type textarea "**********"
click at [473, 270] on textarea at bounding box center [465, 263] width 162 height 37
type textarea "*"
type textarea "**********"
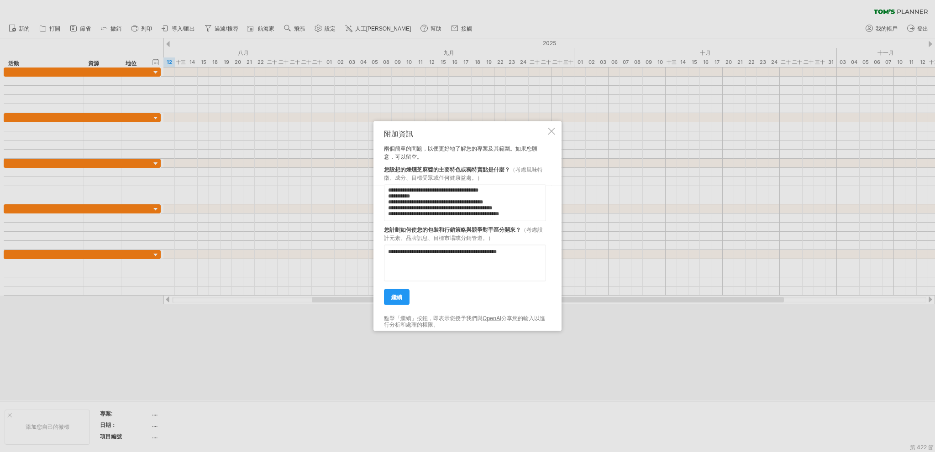
click at [396, 299] on font "繼續" at bounding box center [396, 296] width 11 height 7
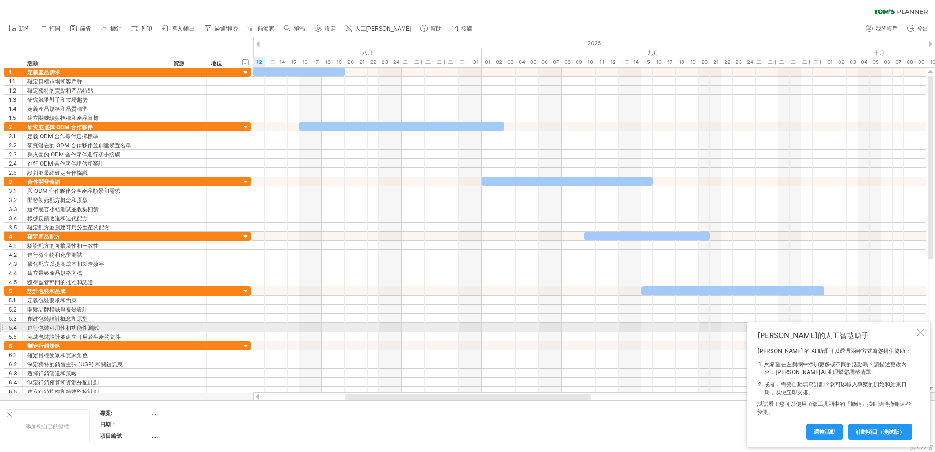
click at [921, 330] on div at bounding box center [920, 332] width 7 height 7
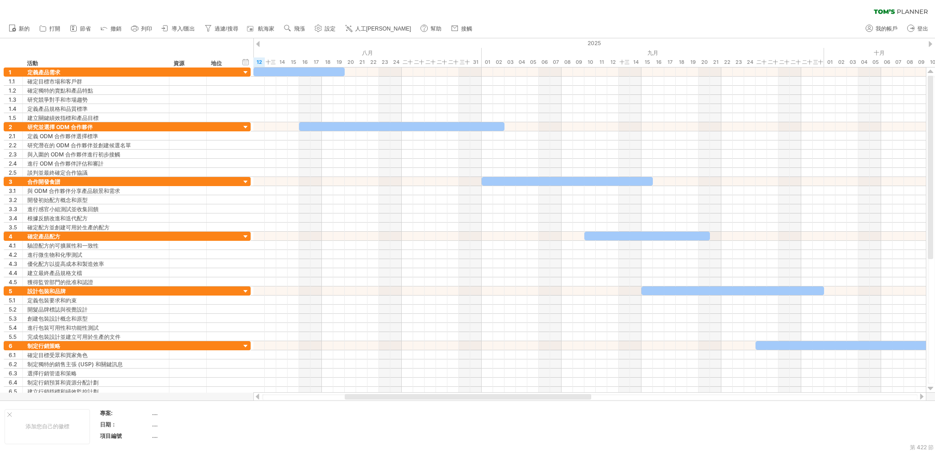
click at [174, 32] on link "導入/匯出" at bounding box center [178, 29] width 38 height 12
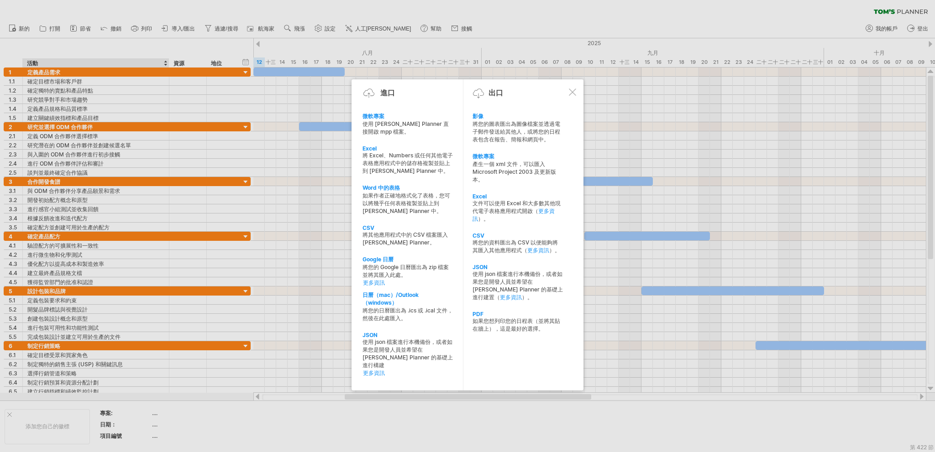
click at [424, 188] on div "Word 中的表格" at bounding box center [407, 188] width 90 height 8
type textarea "**********"
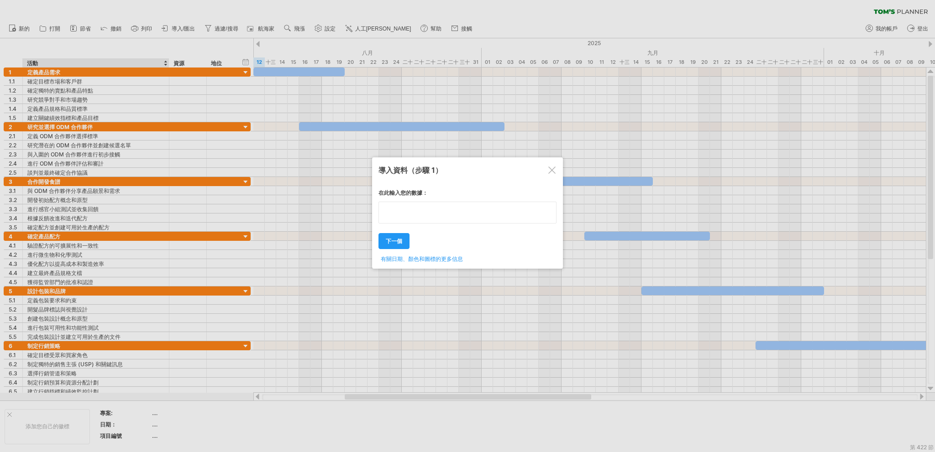
click at [445, 219] on textarea at bounding box center [467, 213] width 178 height 22
type textarea "**********"
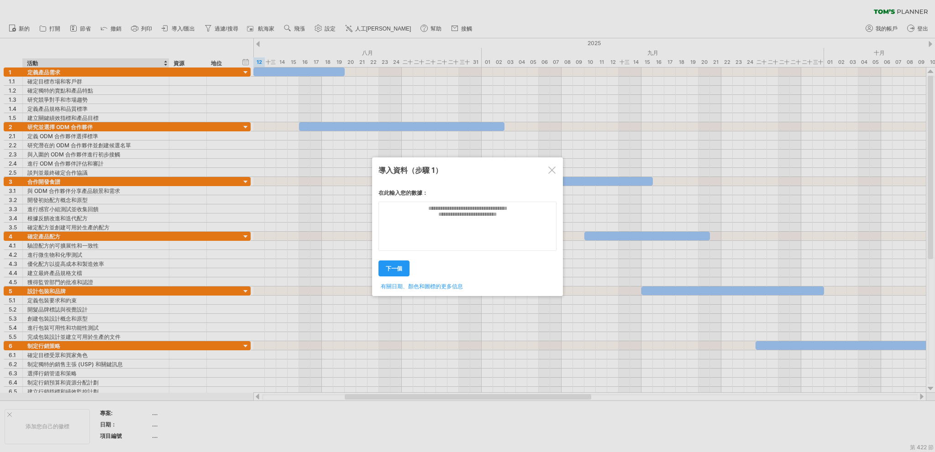
click at [554, 170] on div at bounding box center [551, 170] width 7 height 7
